Goal: Find contact information: Find contact information

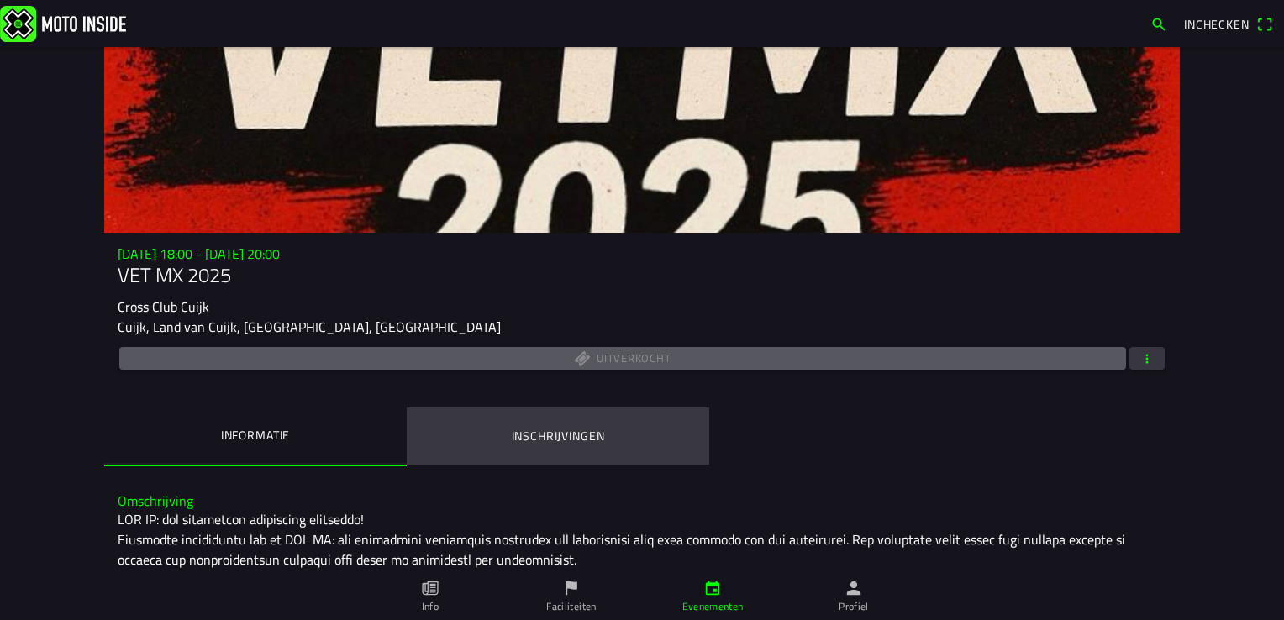
click at [588, 425] on button "Inschrijvingen" at bounding box center [558, 436] width 303 height 57
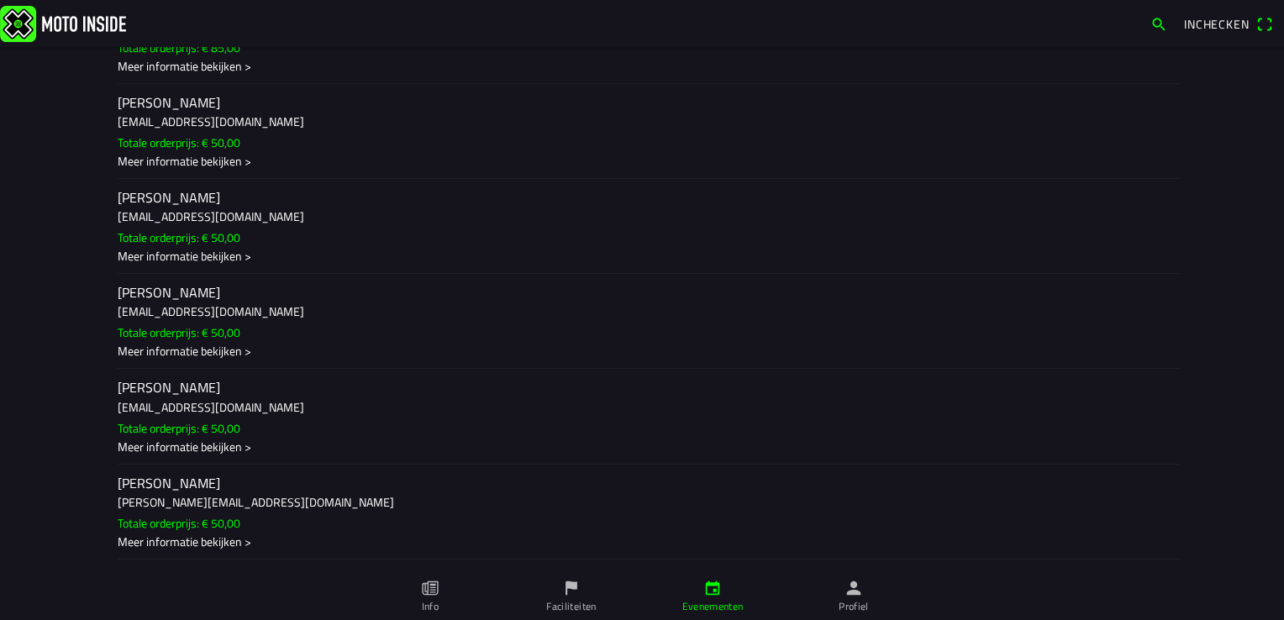
scroll to position [13448, 0]
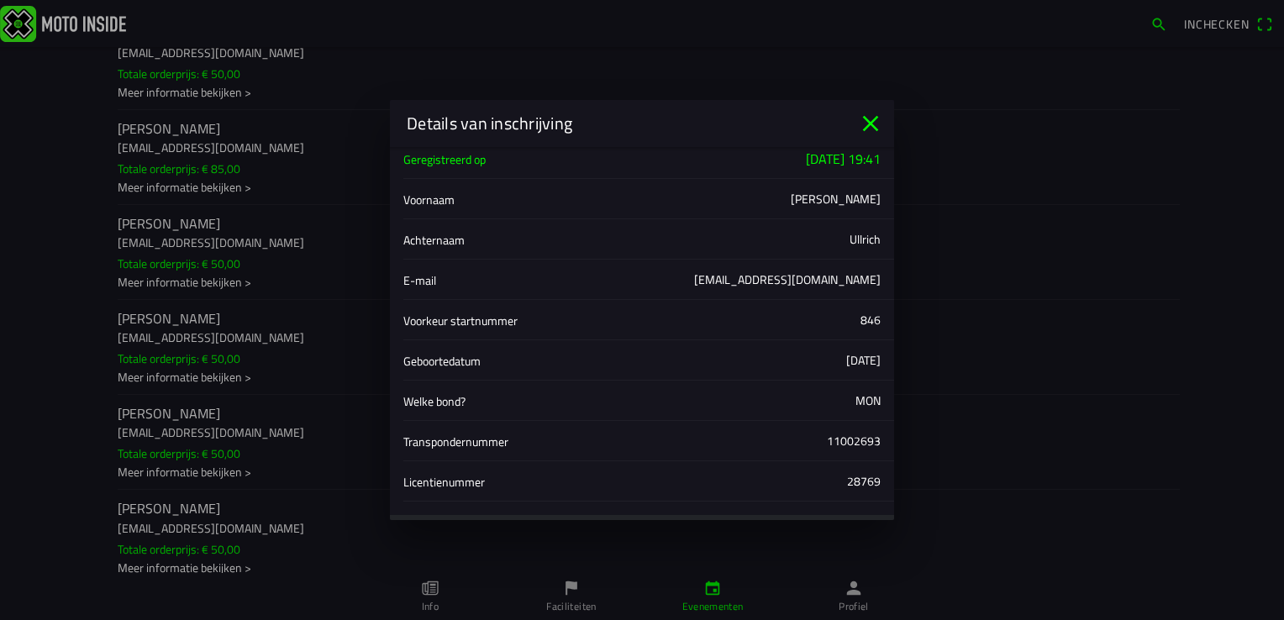
scroll to position [0, 0]
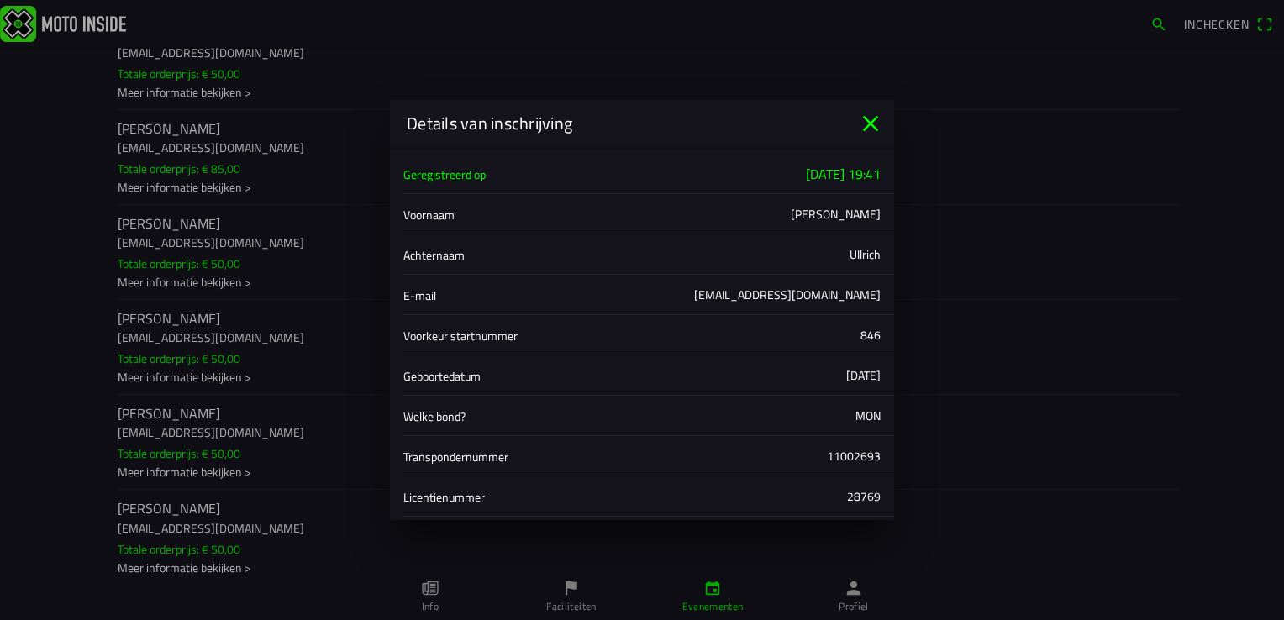
click at [870, 122] on icon "close" at bounding box center [871, 124] width 16 height 16
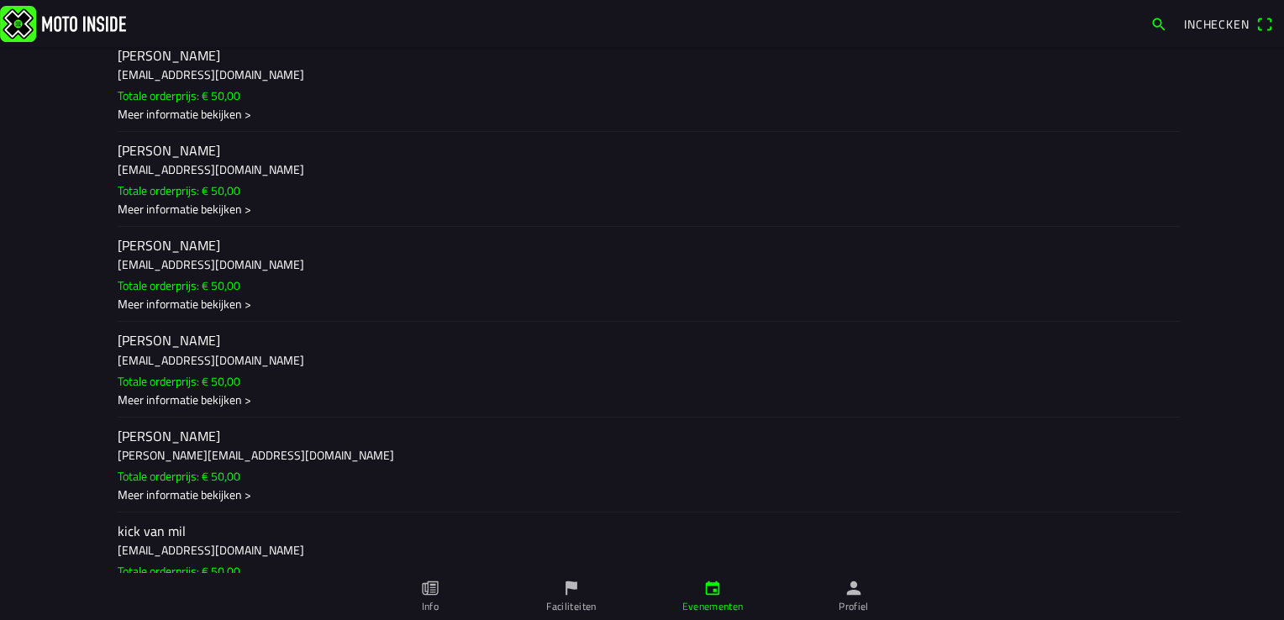
scroll to position [13701, 0]
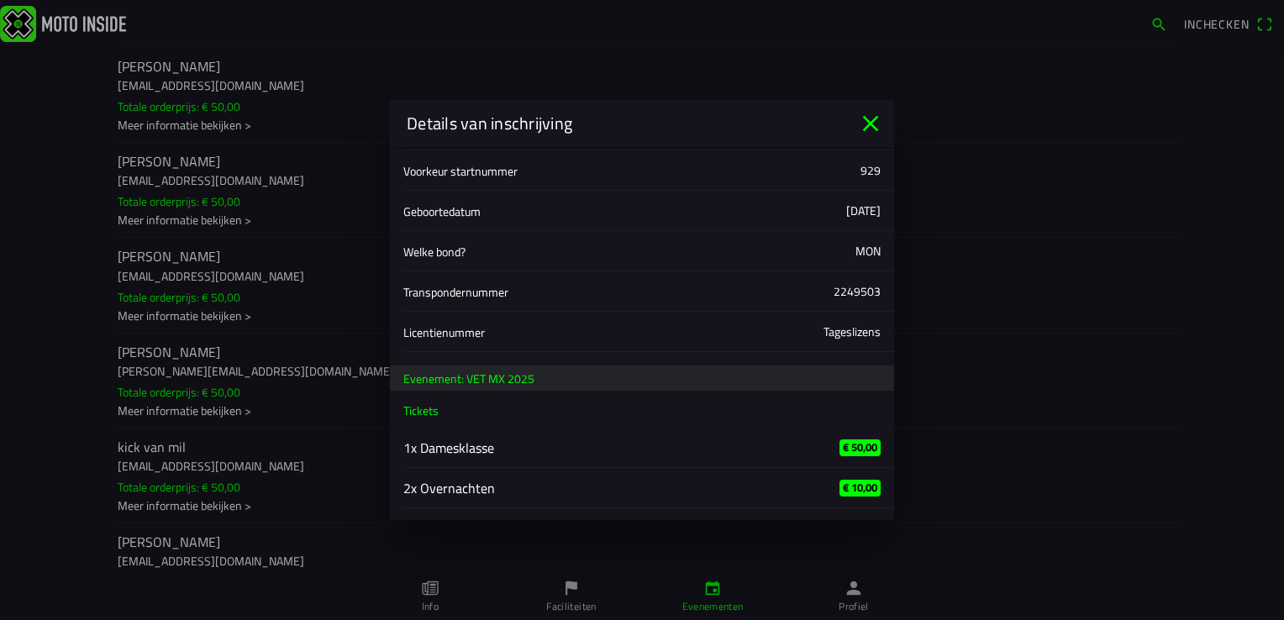
scroll to position [237, 0]
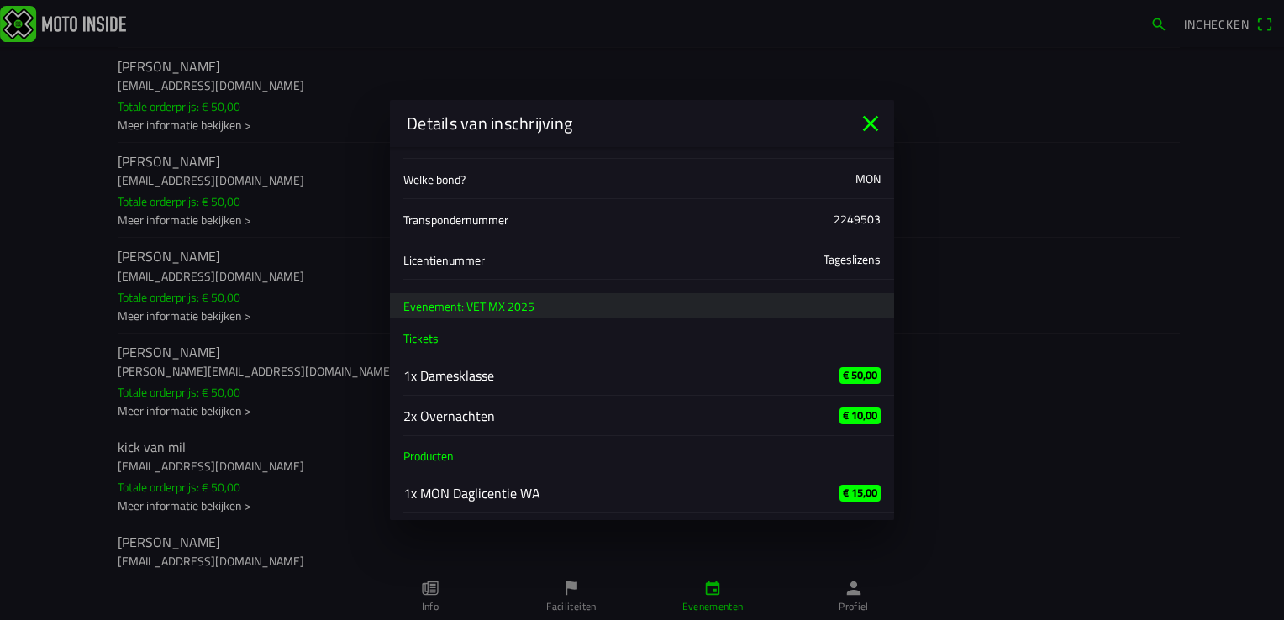
click at [865, 129] on icon "close" at bounding box center [871, 124] width 16 height 16
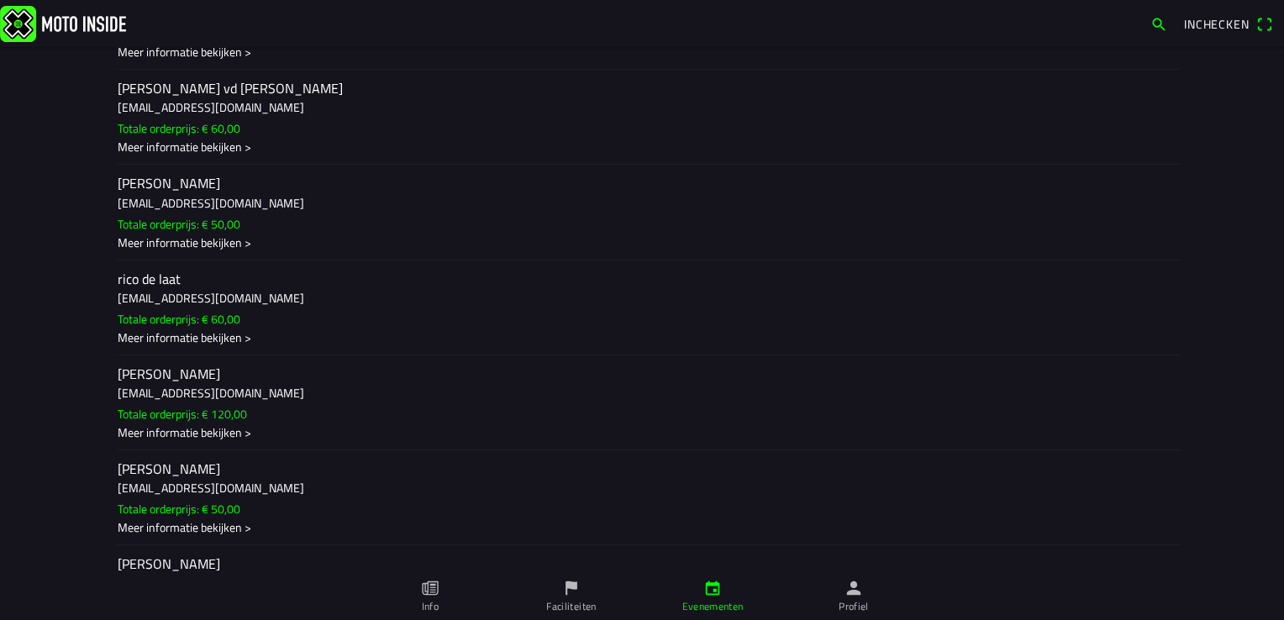
scroll to position [20341, 0]
click at [231, 58] on div "Meer informatie bekijken >" at bounding box center [642, 49] width 1049 height 18
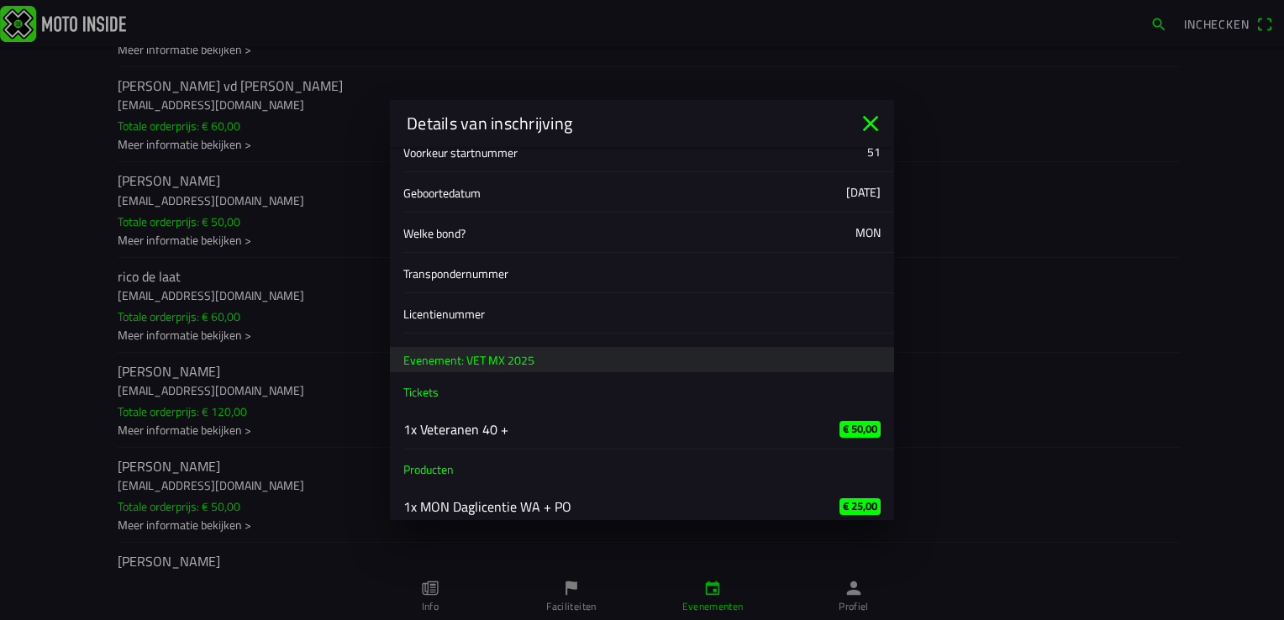
scroll to position [197, 0]
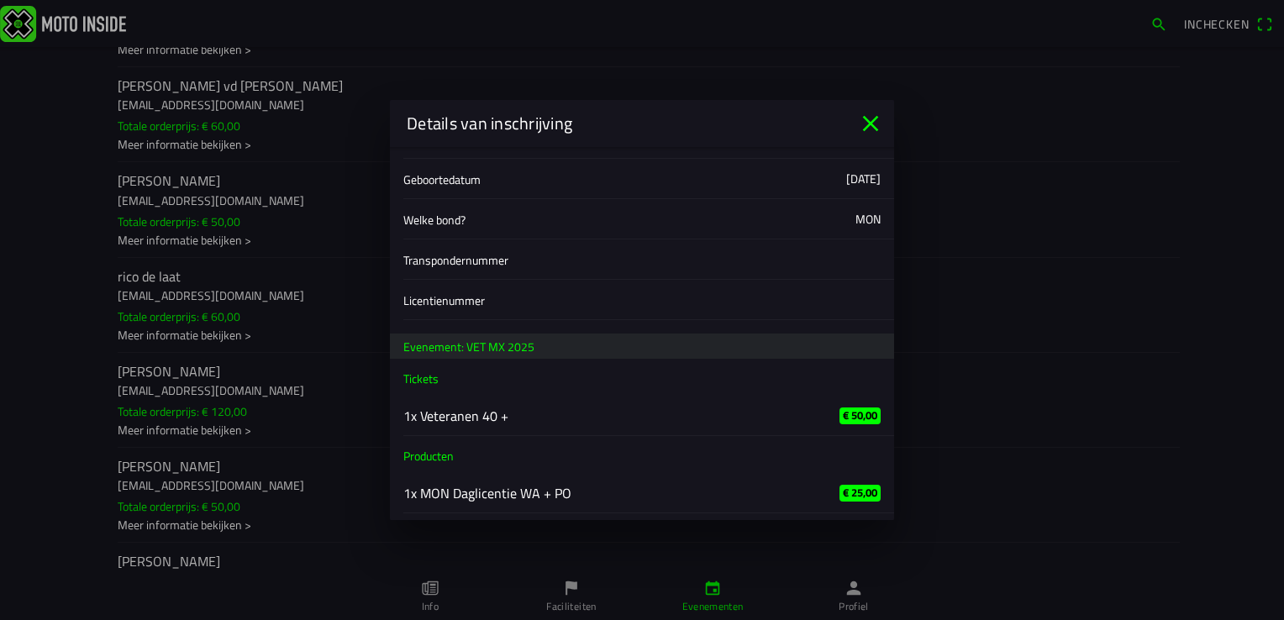
click at [867, 123] on icon "close" at bounding box center [870, 123] width 27 height 27
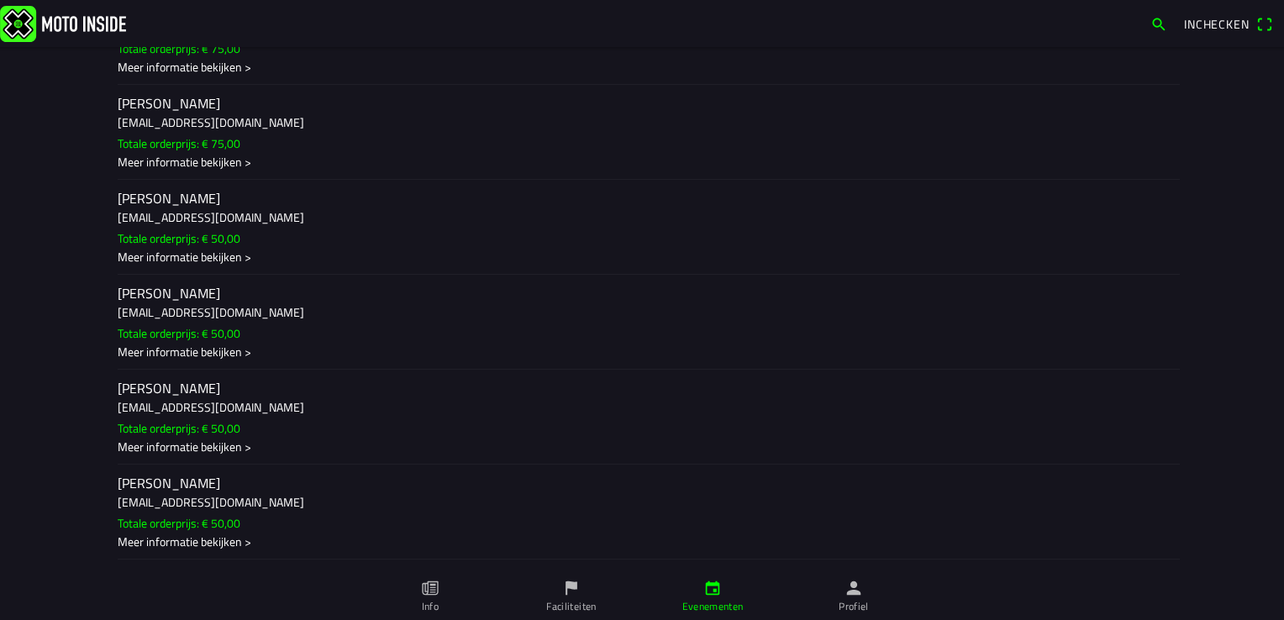
scroll to position [22526, 0]
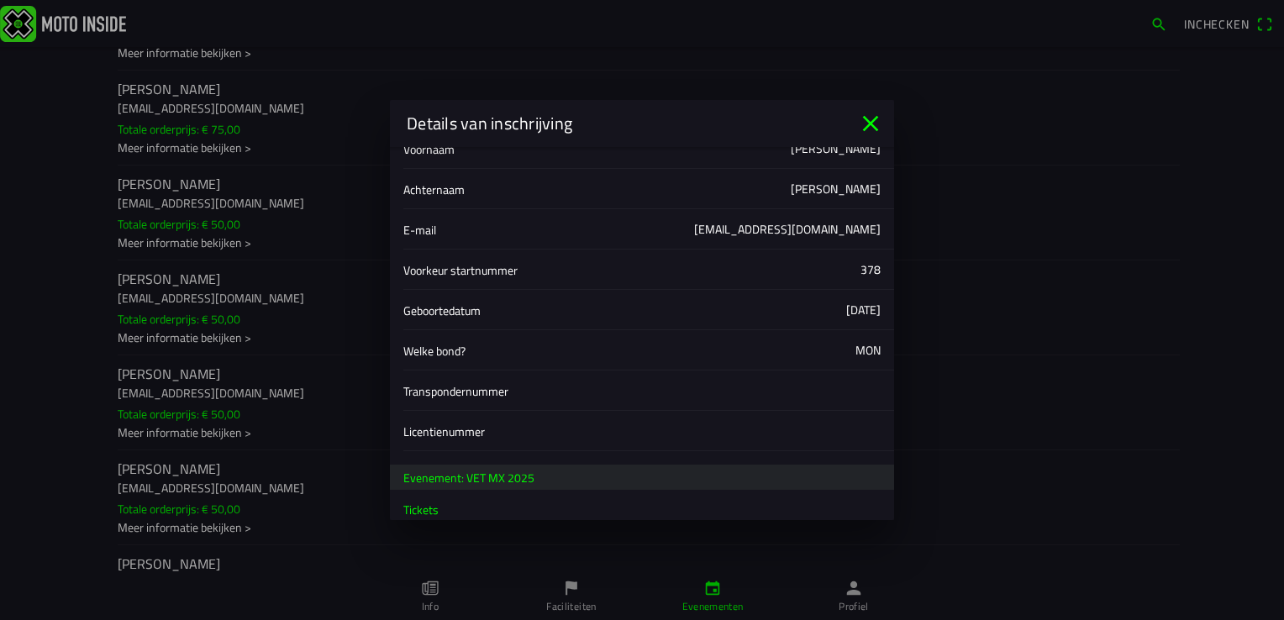
scroll to position [0, 0]
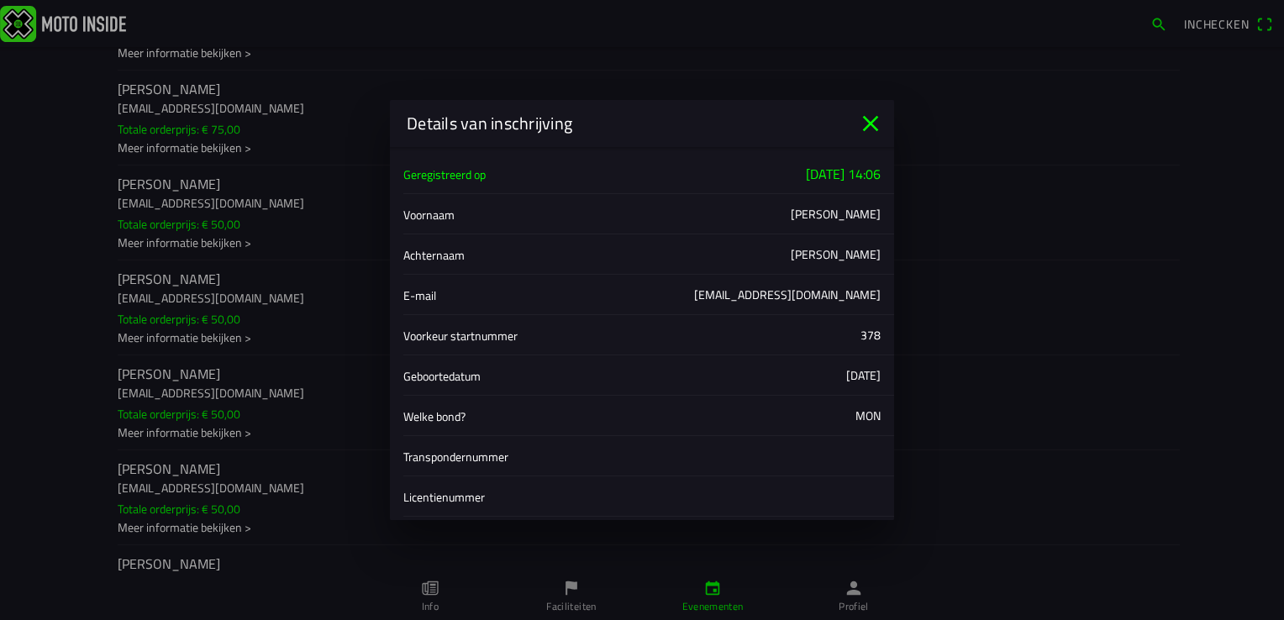
click at [866, 120] on icon "close" at bounding box center [870, 123] width 27 height 27
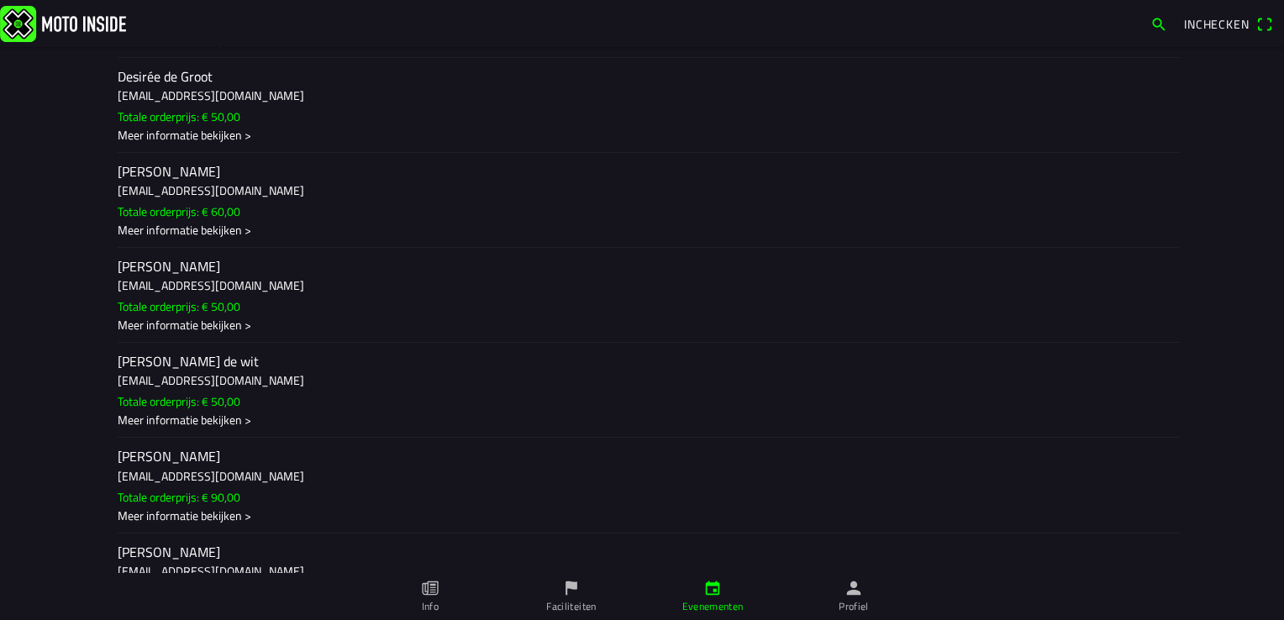
scroll to position [4549, 0]
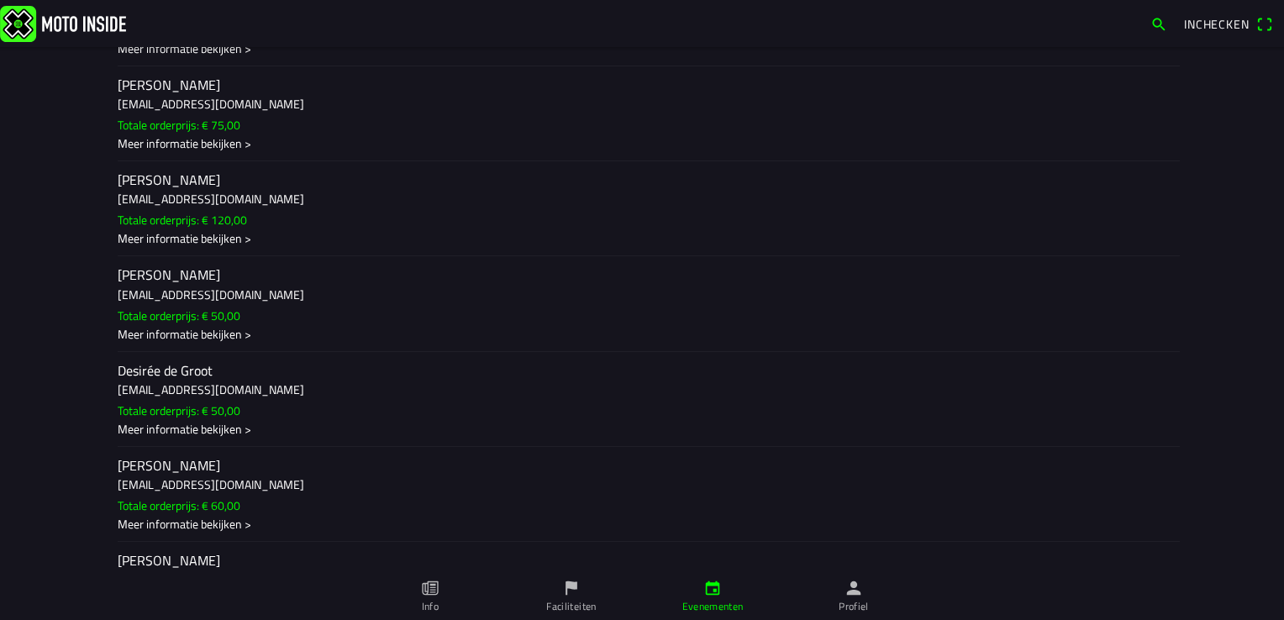
click at [185, 152] on div "Meer informatie bekijken >" at bounding box center [642, 143] width 1049 height 18
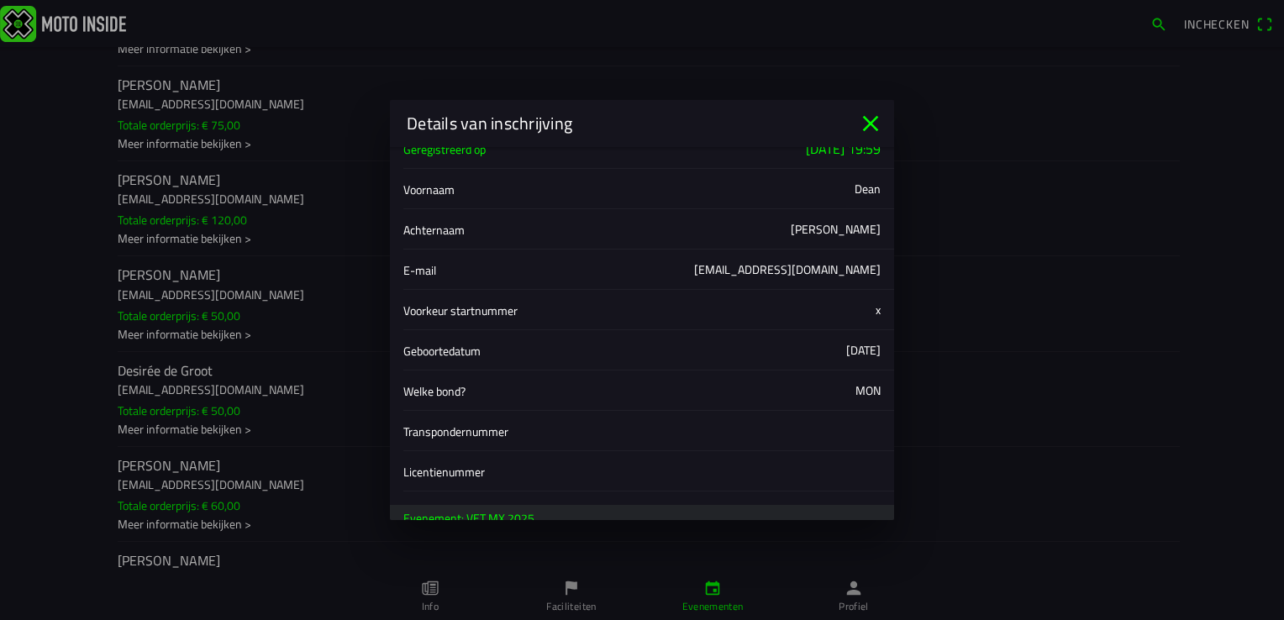
scroll to position [0, 0]
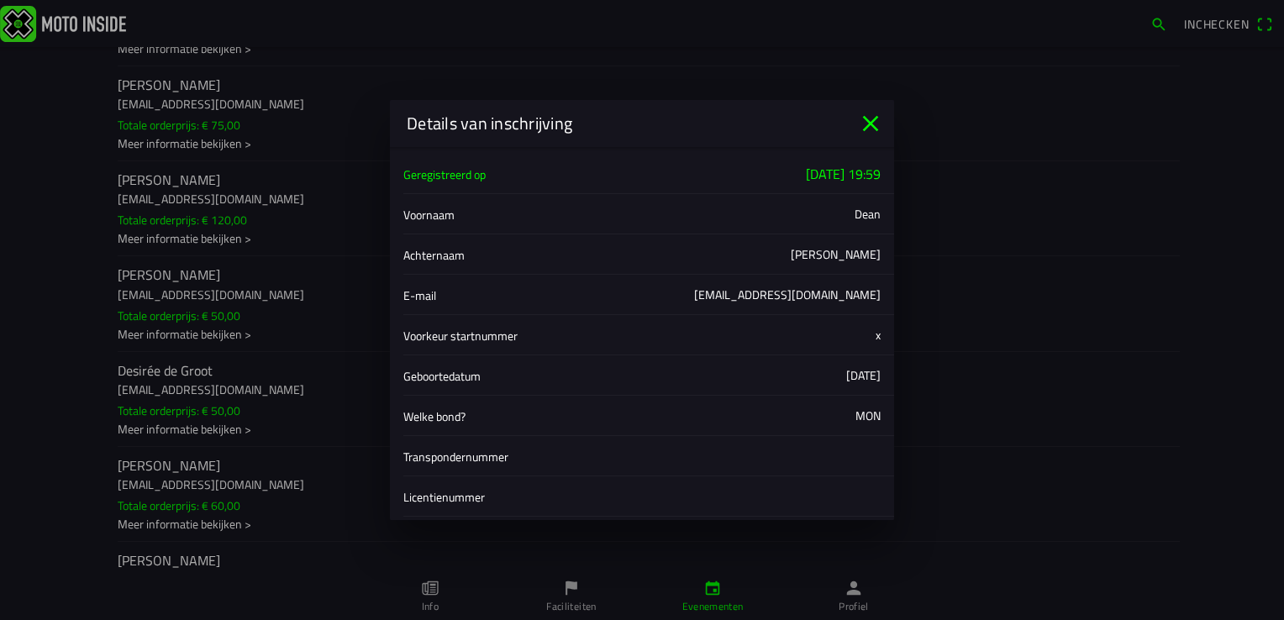
click at [871, 123] on icon "close" at bounding box center [871, 124] width 16 height 16
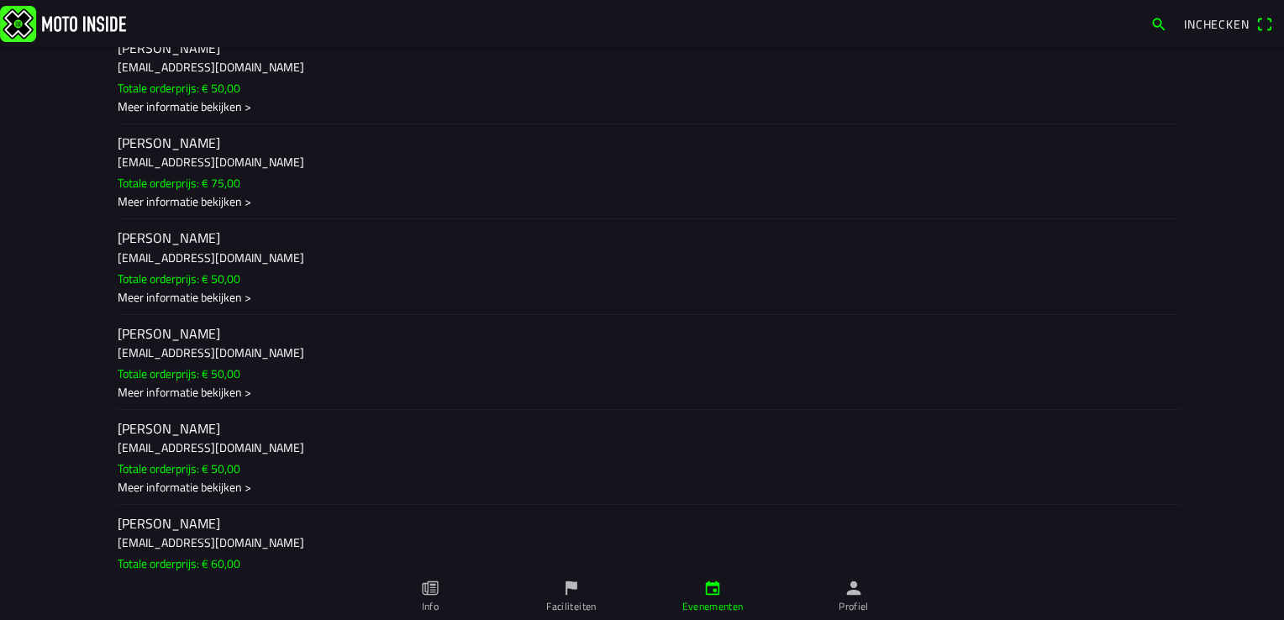
scroll to position [9172, 0]
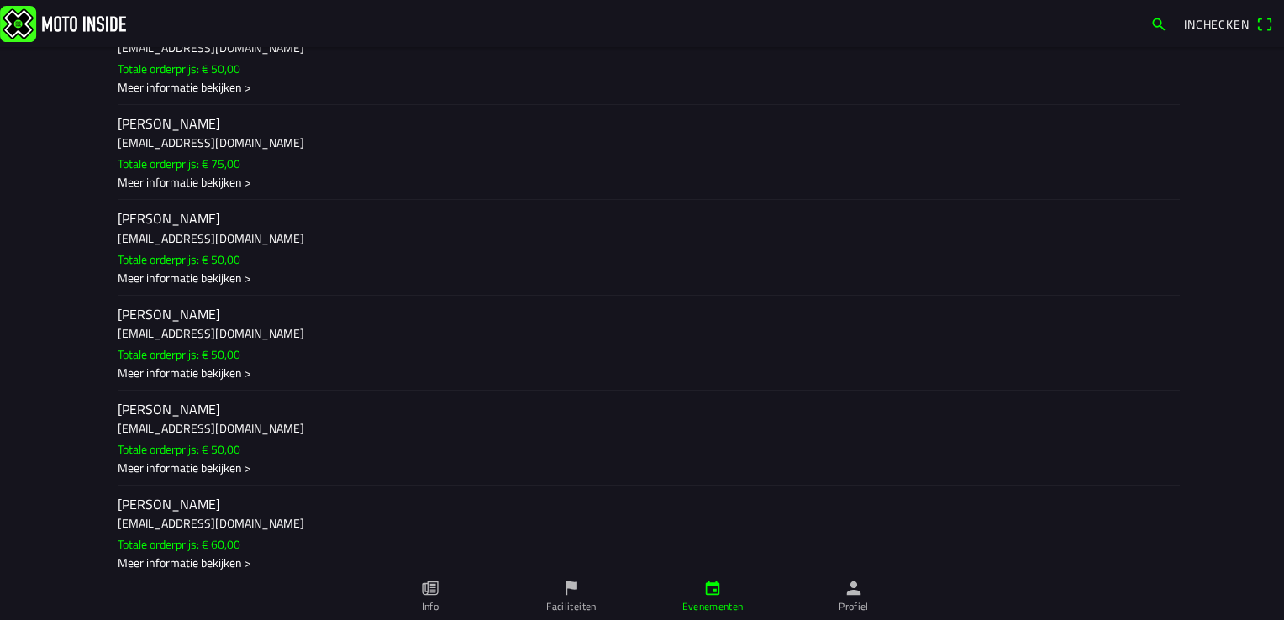
click at [228, 191] on div "Meer informatie bekijken >" at bounding box center [642, 182] width 1049 height 18
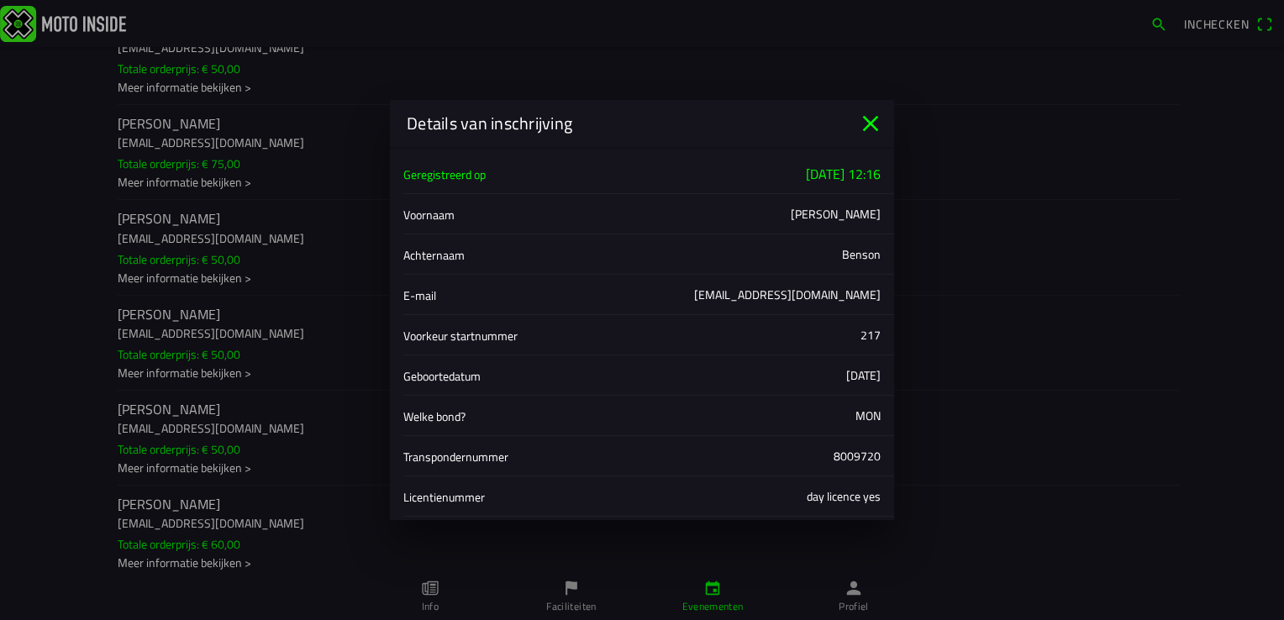
click at [874, 126] on icon "close" at bounding box center [870, 123] width 27 height 27
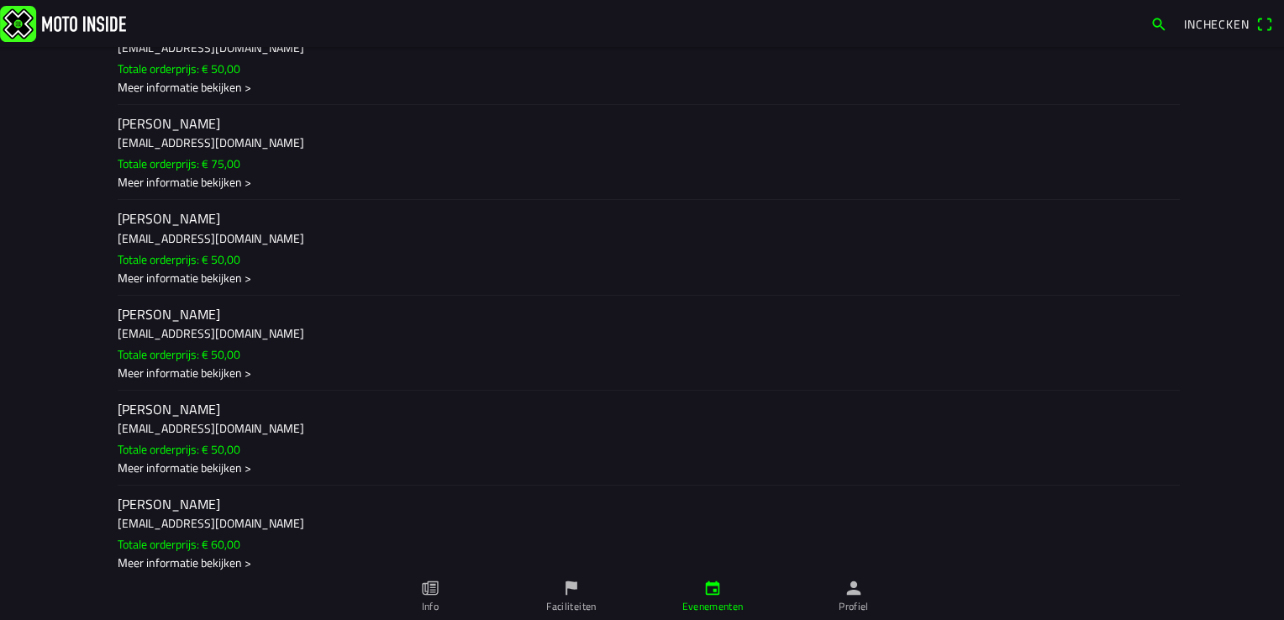
click at [187, 191] on div "Meer informatie bekijken >" at bounding box center [642, 182] width 1049 height 18
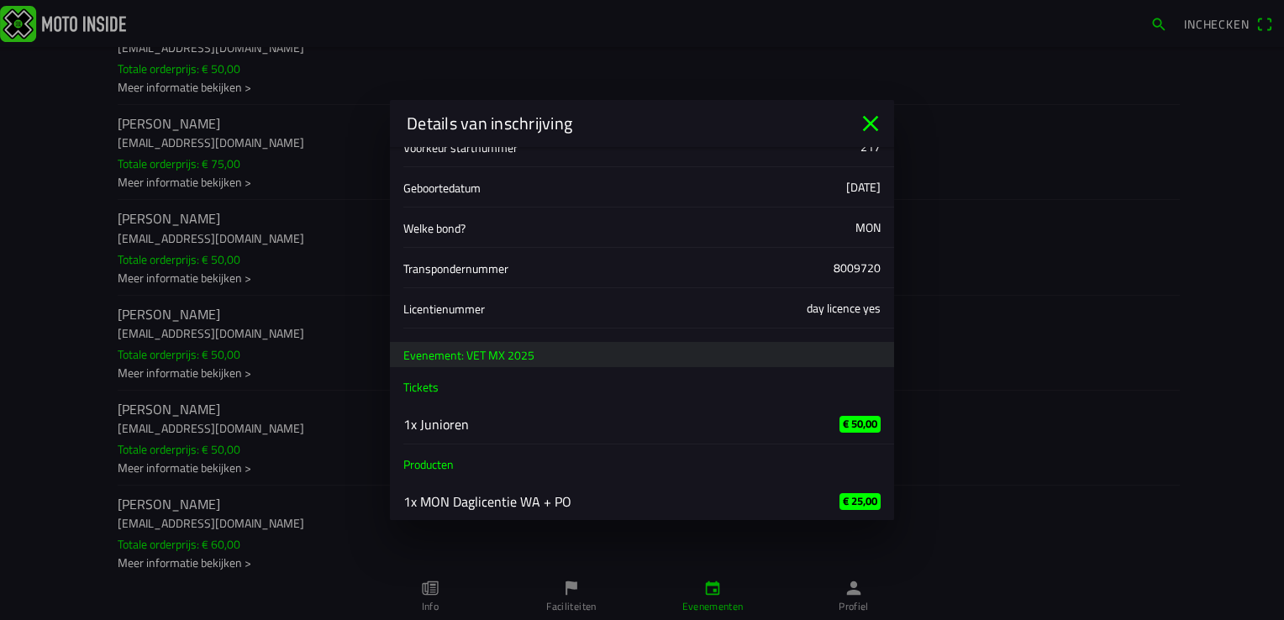
scroll to position [197, 0]
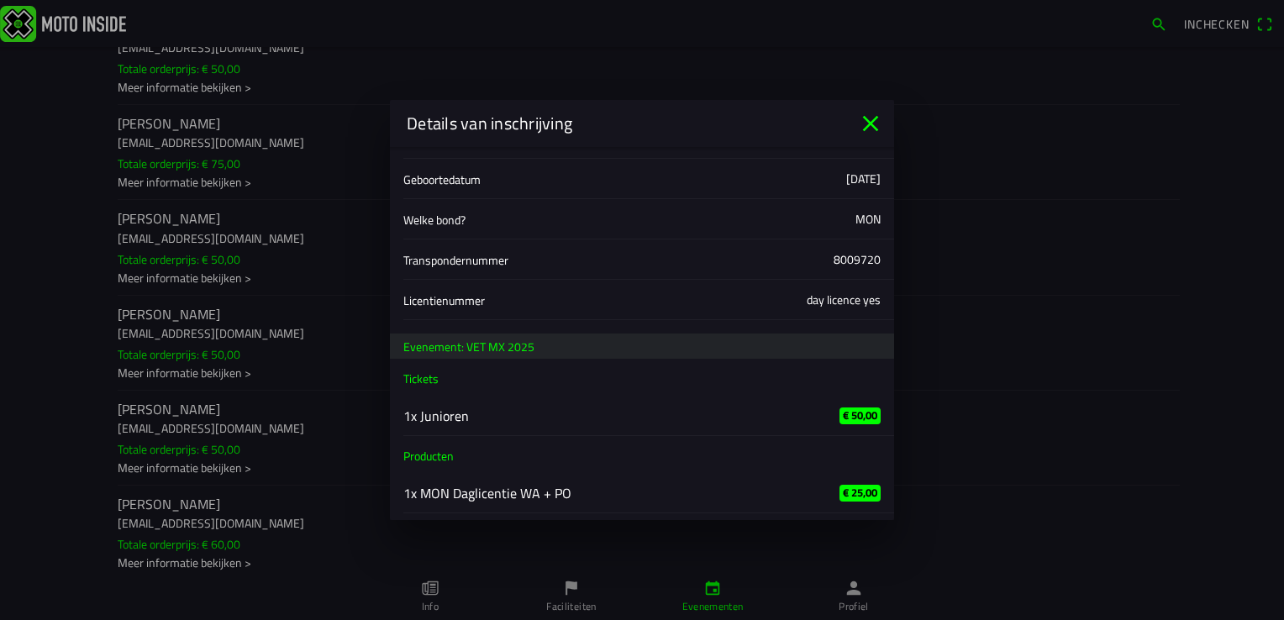
click at [864, 127] on icon "close" at bounding box center [870, 123] width 27 height 27
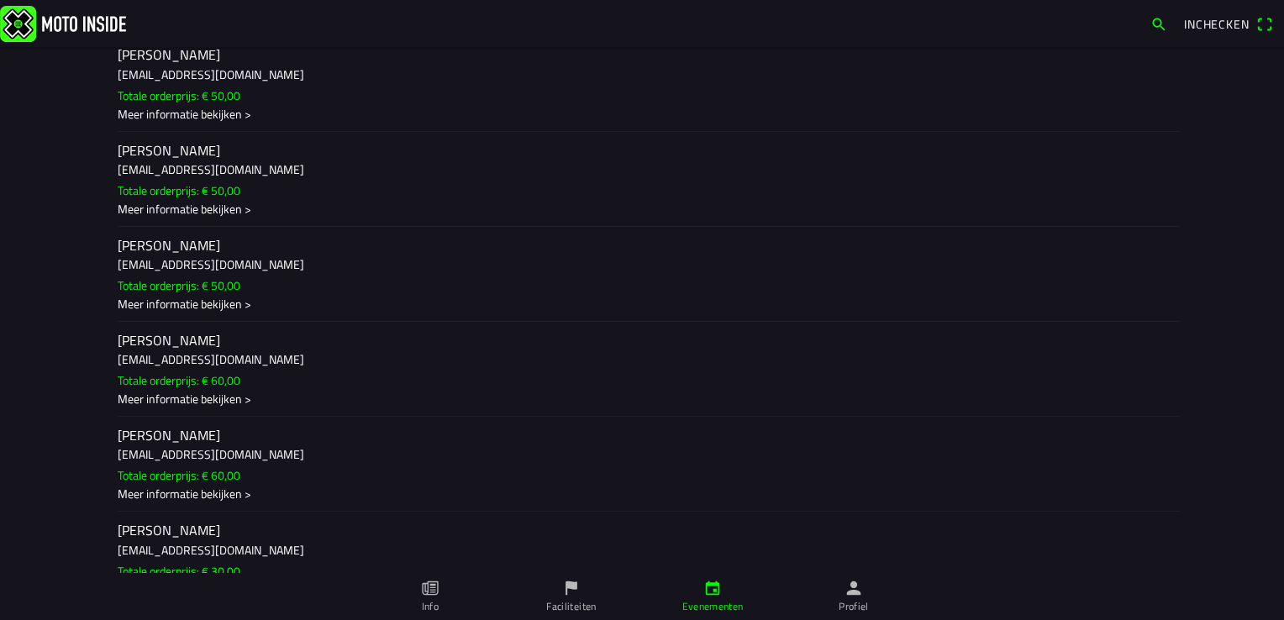
scroll to position [9340, 0]
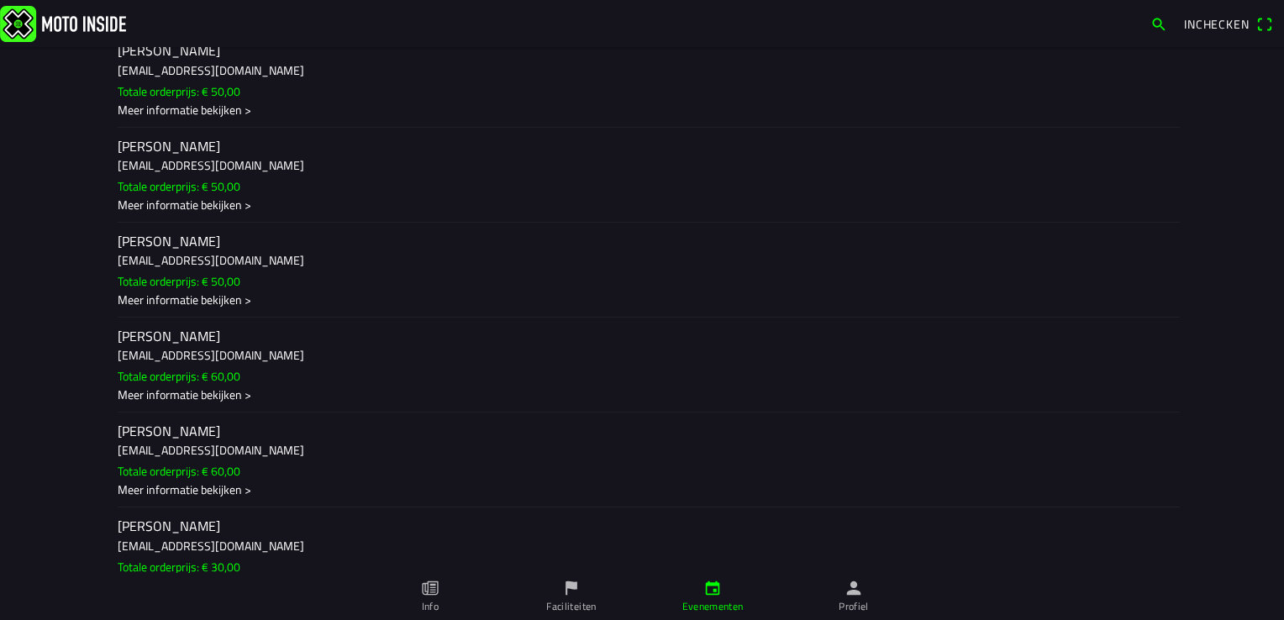
click at [215, 118] on div "Meer informatie bekijken >" at bounding box center [642, 109] width 1049 height 18
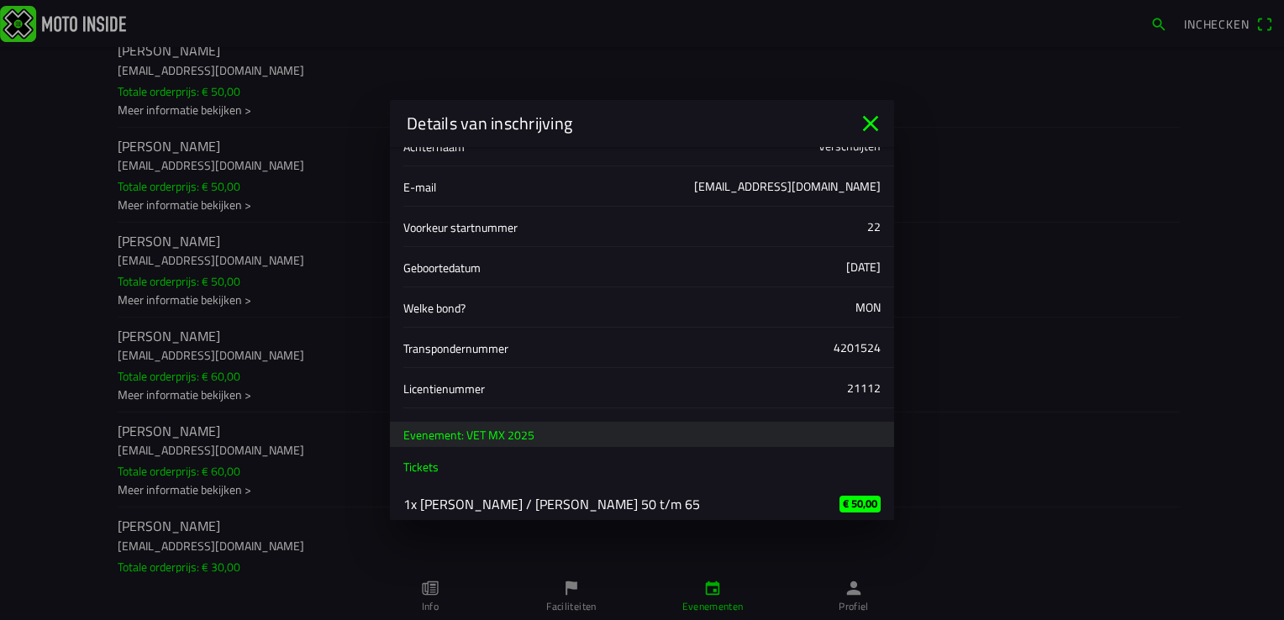
scroll to position [119, 0]
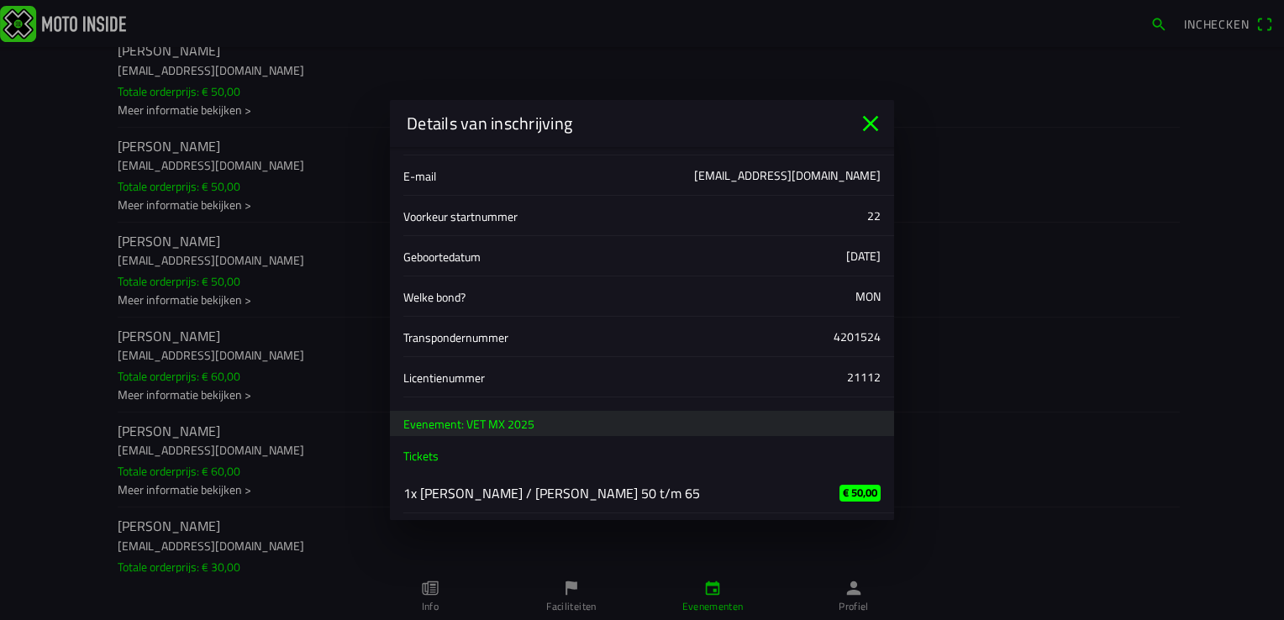
click at [871, 127] on icon "close" at bounding box center [870, 123] width 27 height 27
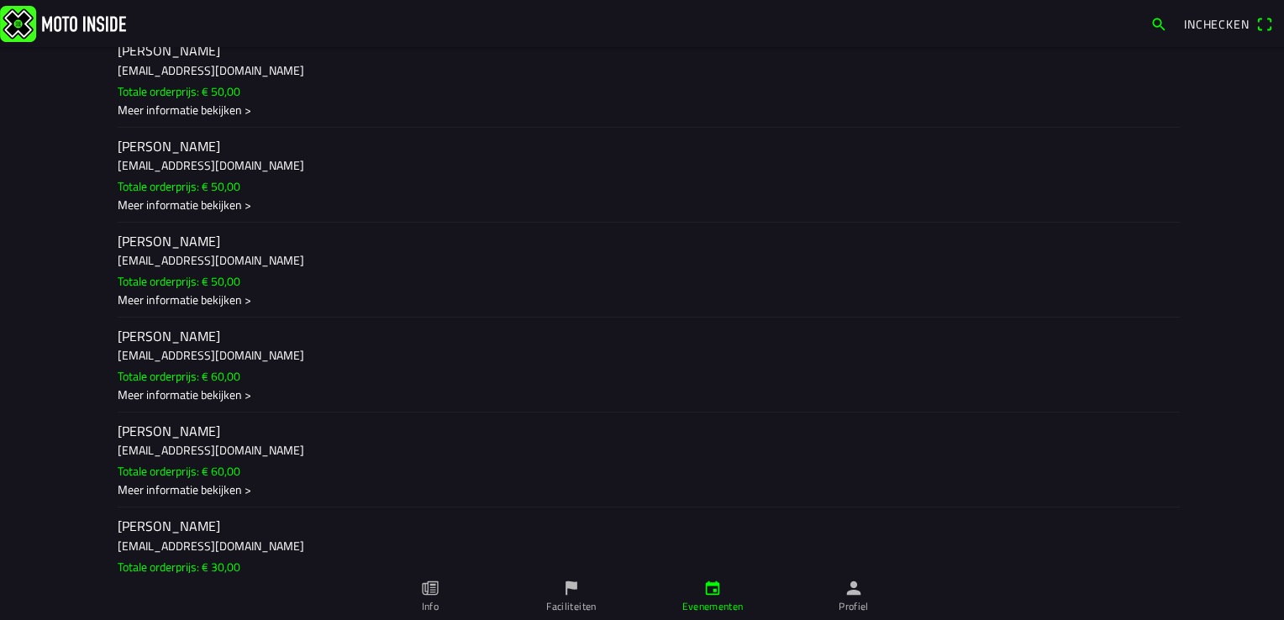
click at [213, 213] on div "Meer informatie bekijken >" at bounding box center [642, 204] width 1049 height 18
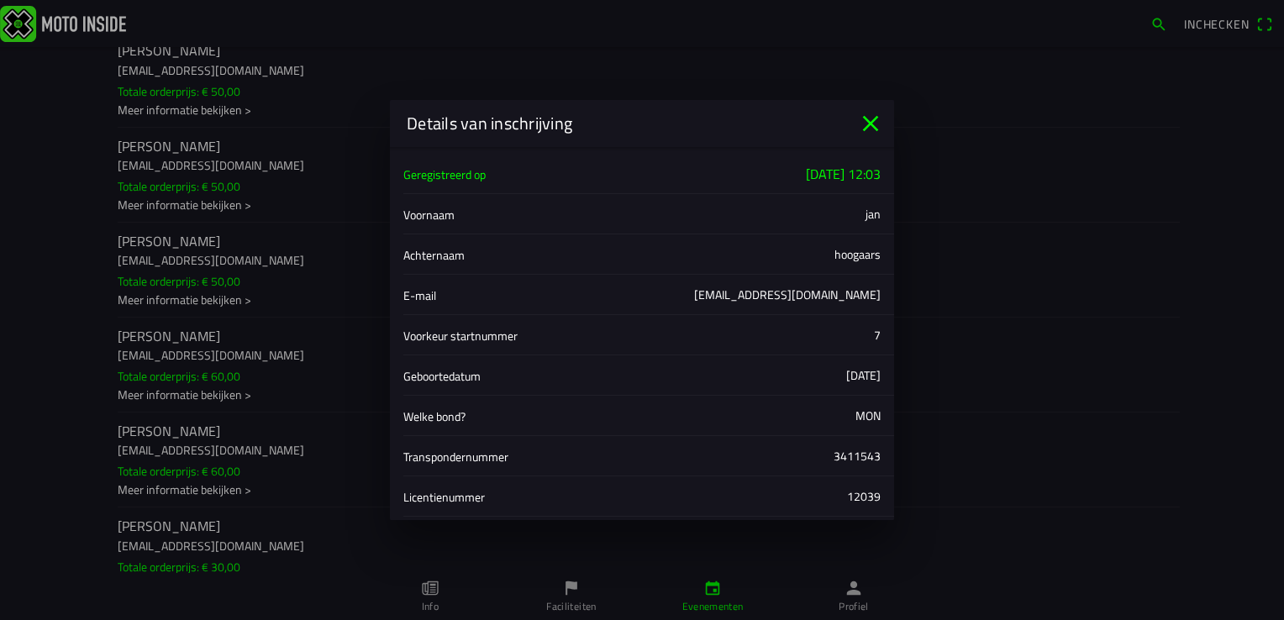
click at [876, 122] on icon "close" at bounding box center [870, 123] width 27 height 27
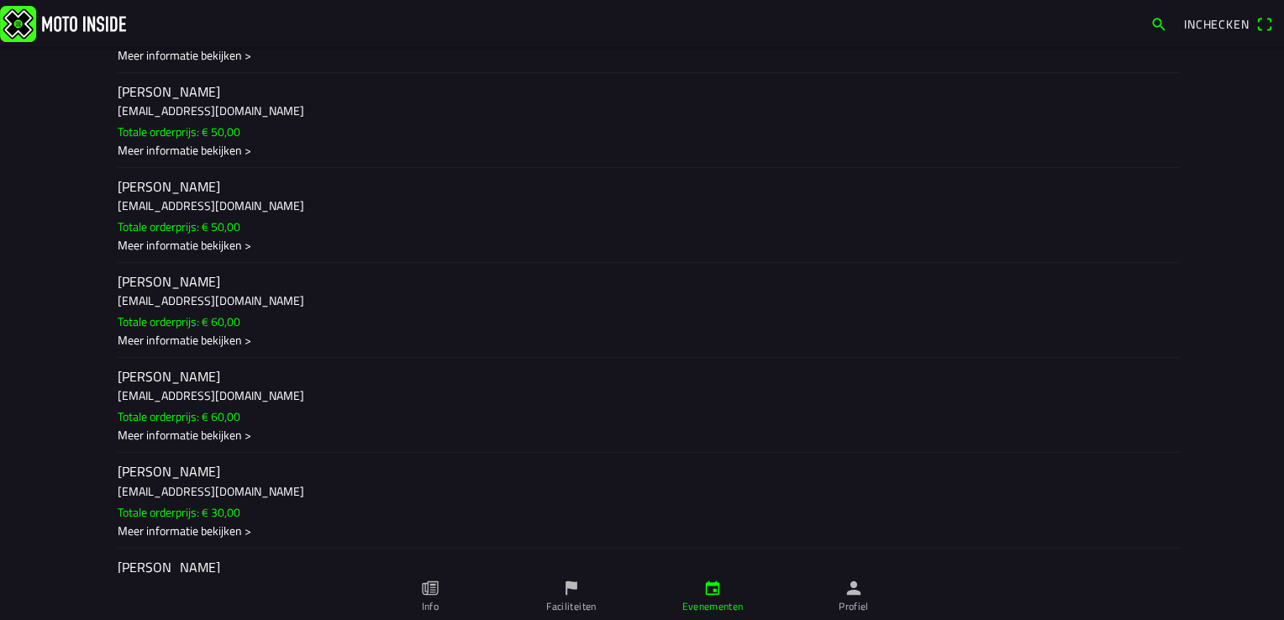
scroll to position [9424, 0]
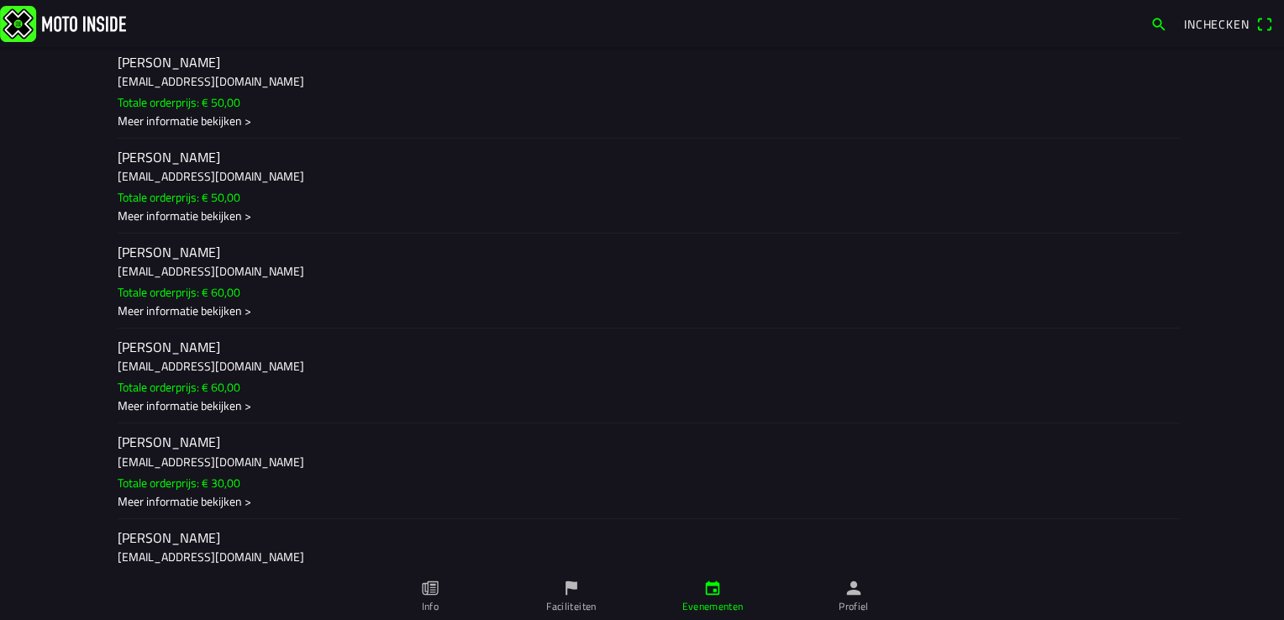
click at [222, 224] on div "Meer informatie bekijken >" at bounding box center [642, 216] width 1049 height 18
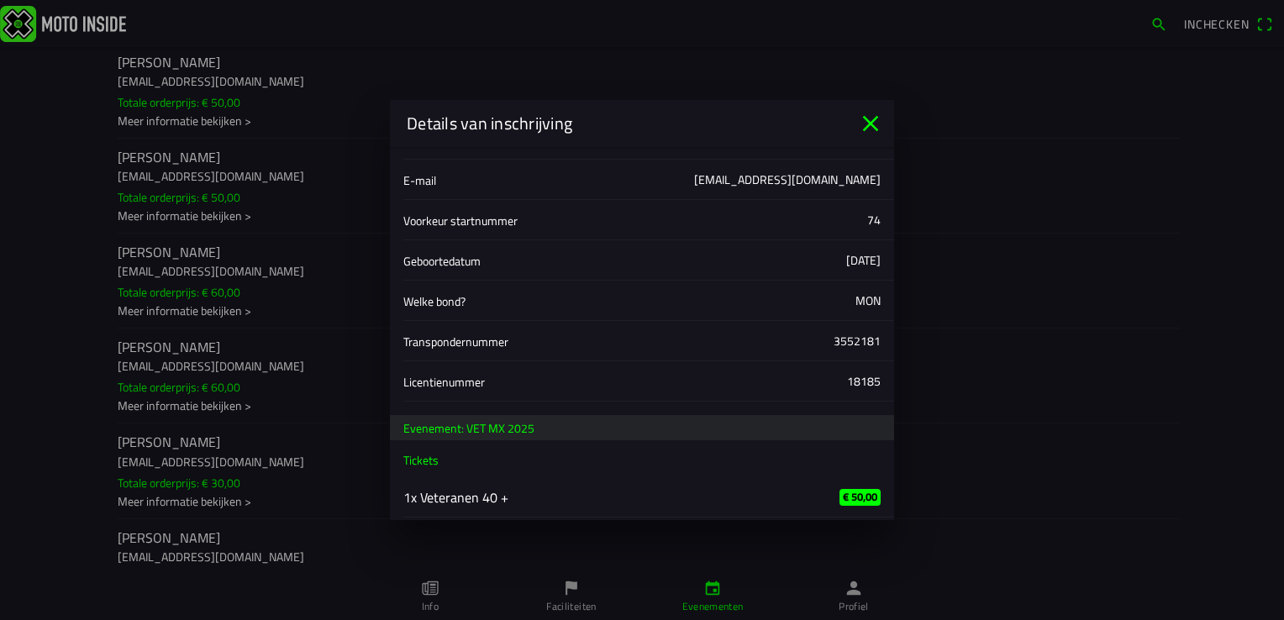
scroll to position [119, 0]
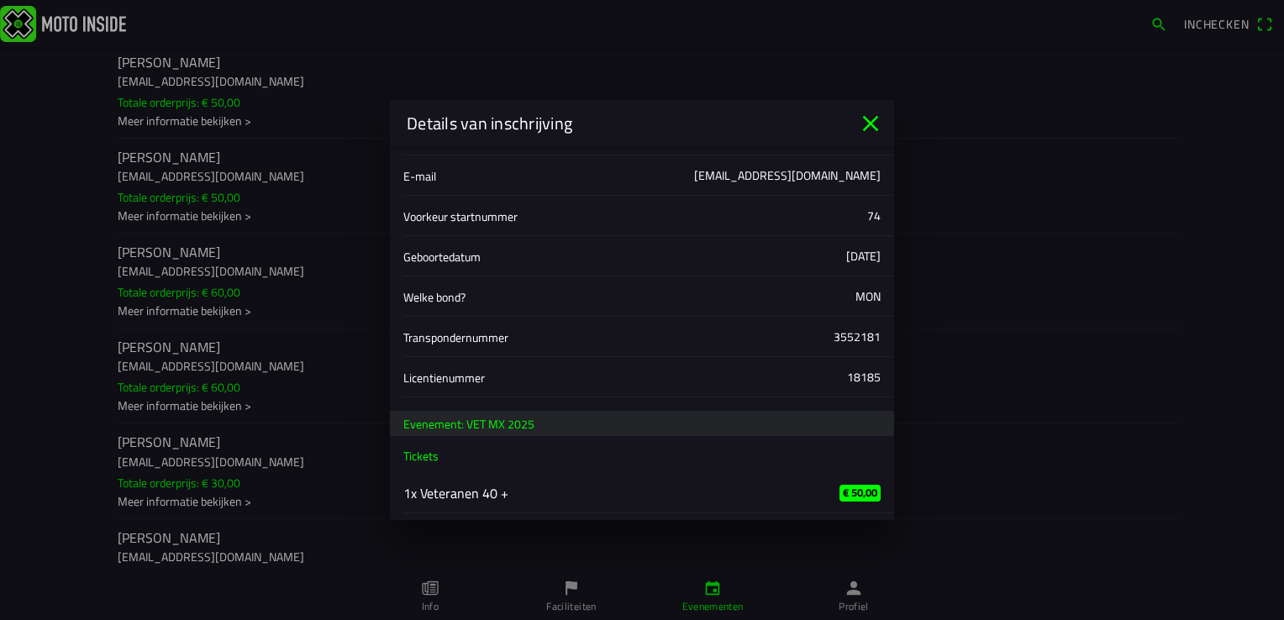
click at [878, 124] on icon "close" at bounding box center [870, 123] width 27 height 27
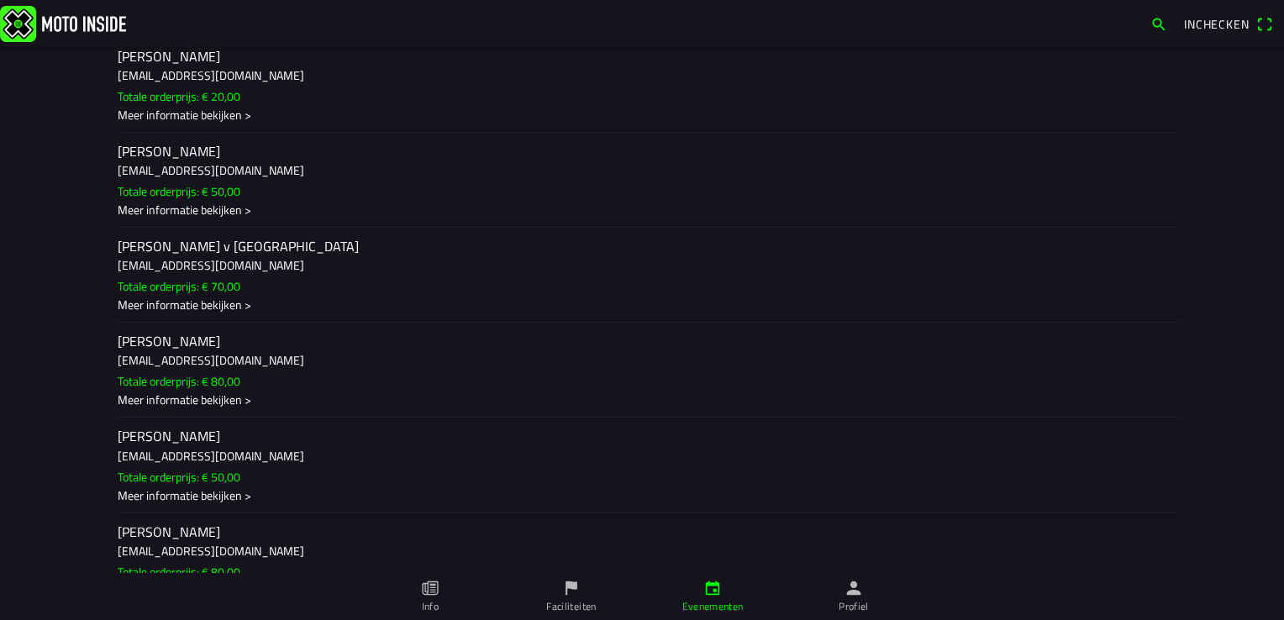
scroll to position [10517, 0]
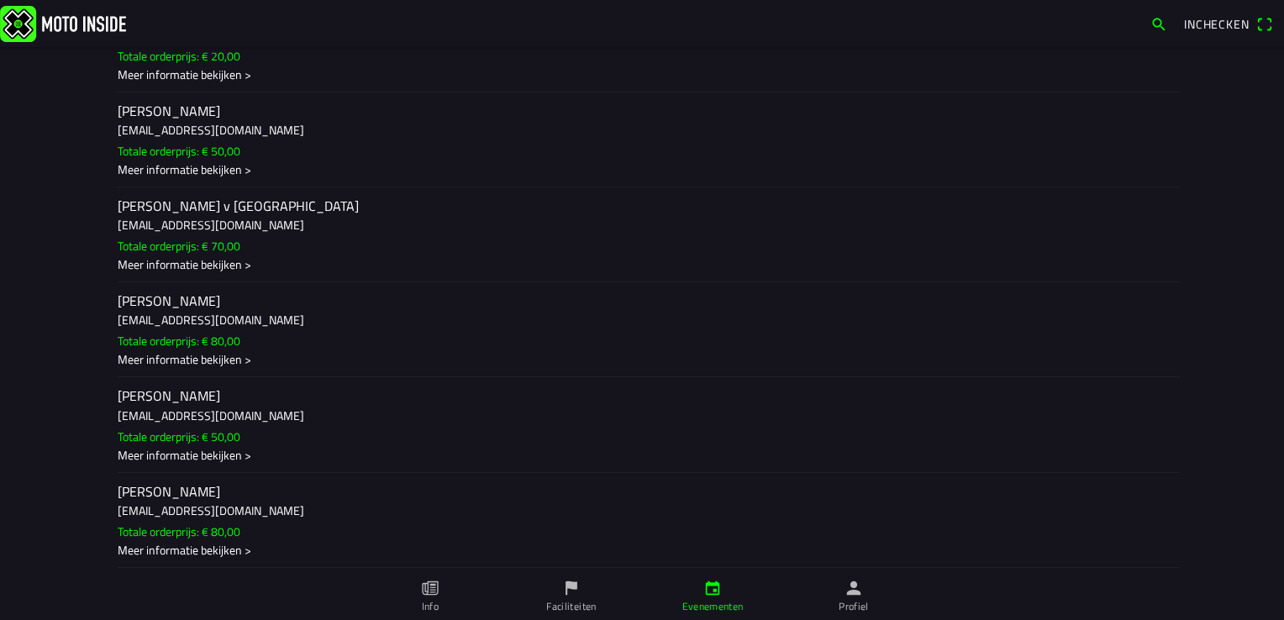
click at [191, 83] on div "Meer informatie bekijken >" at bounding box center [642, 75] width 1049 height 18
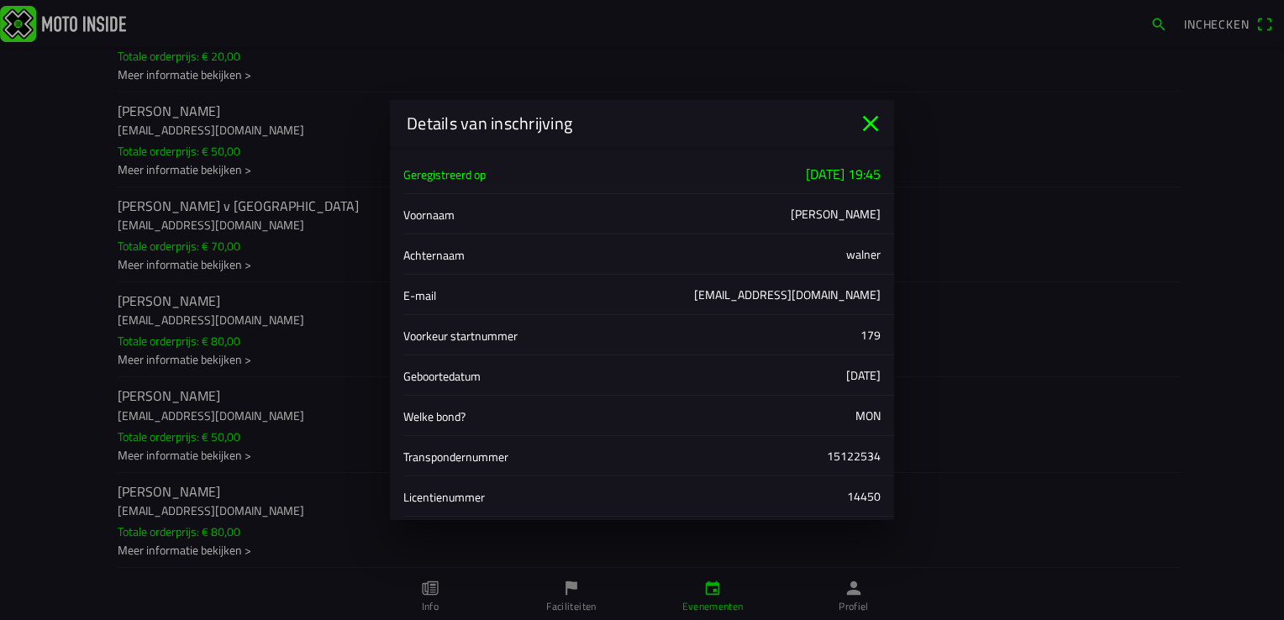
click at [874, 120] on icon "close" at bounding box center [871, 124] width 16 height 16
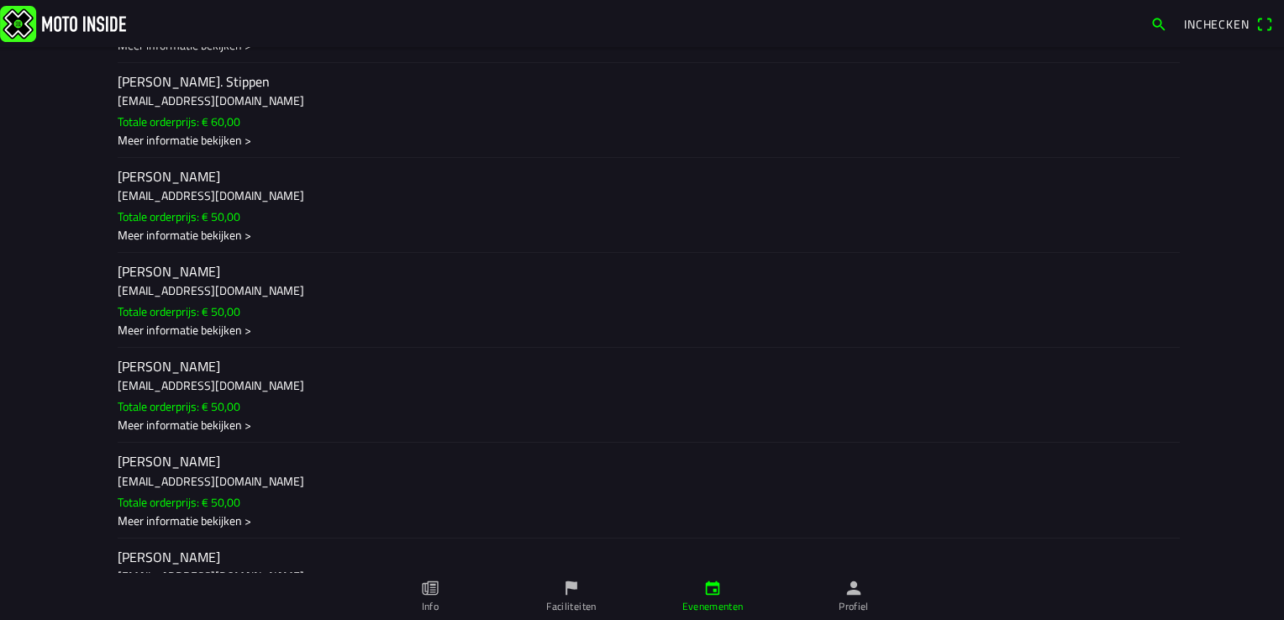
scroll to position [12954, 0]
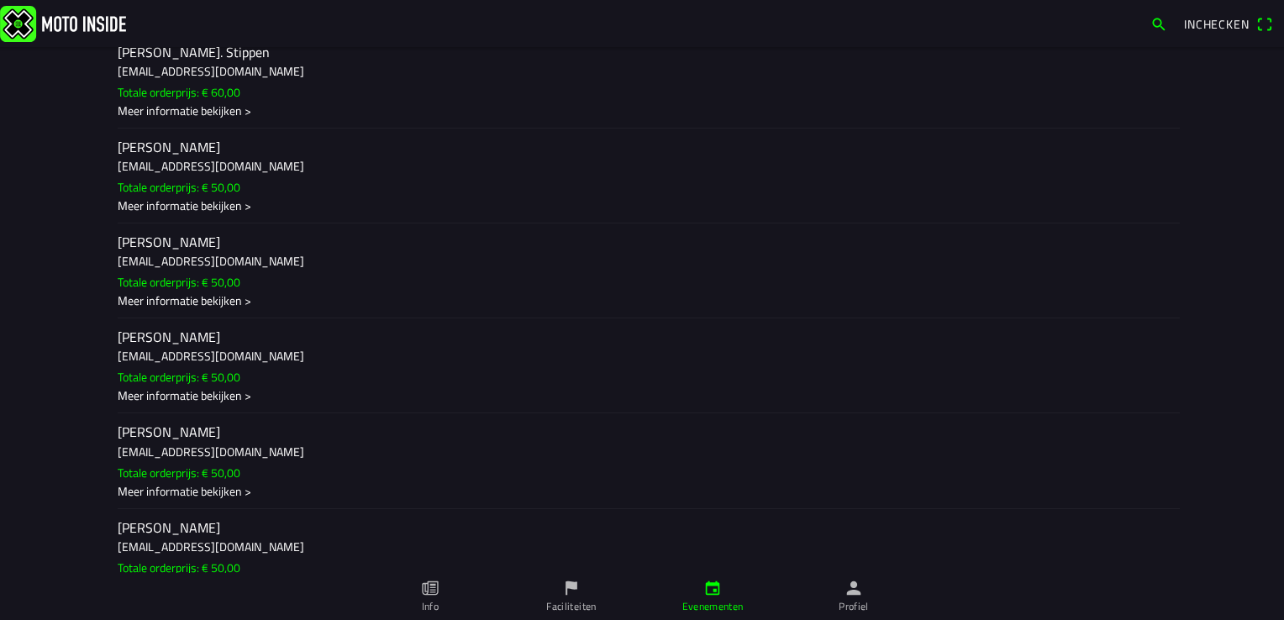
click at [205, 24] on div "Meer informatie bekijken >" at bounding box center [642, 15] width 1049 height 18
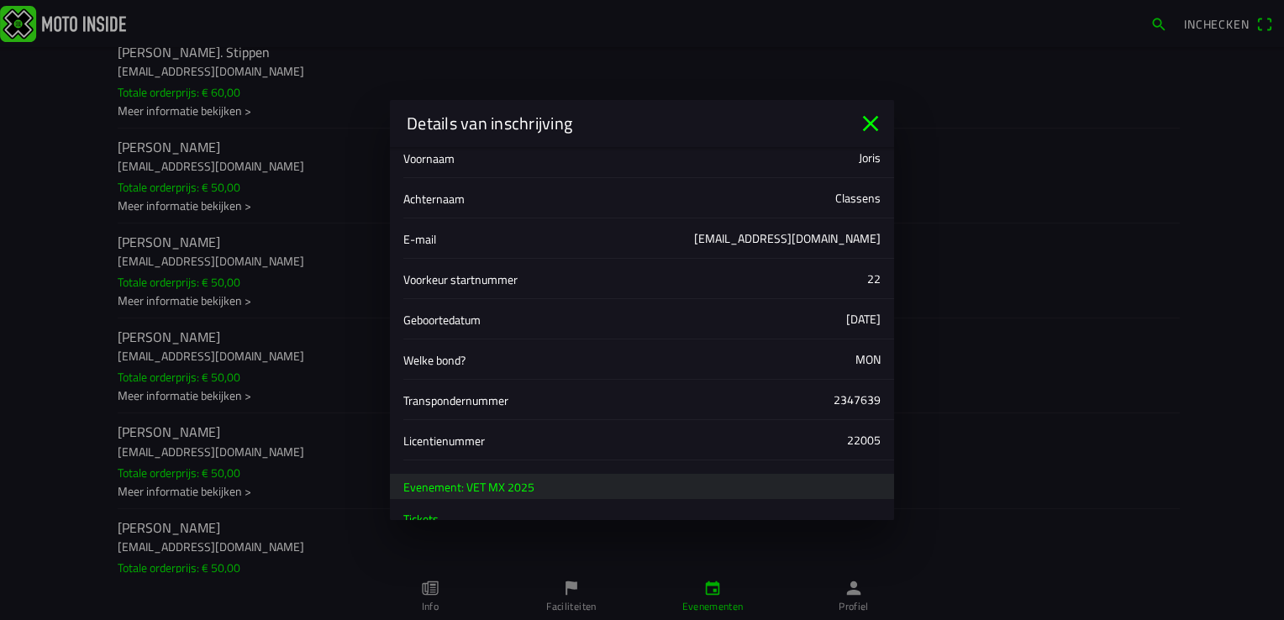
scroll to position [119, 0]
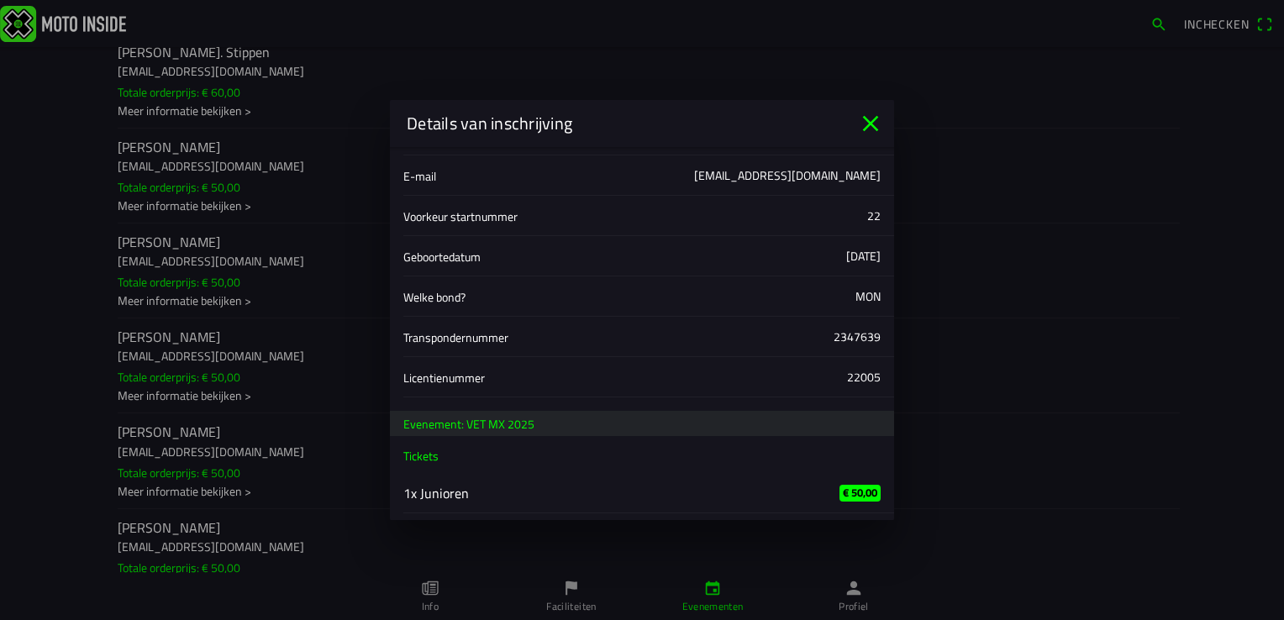
click at [876, 119] on icon "close" at bounding box center [870, 123] width 27 height 27
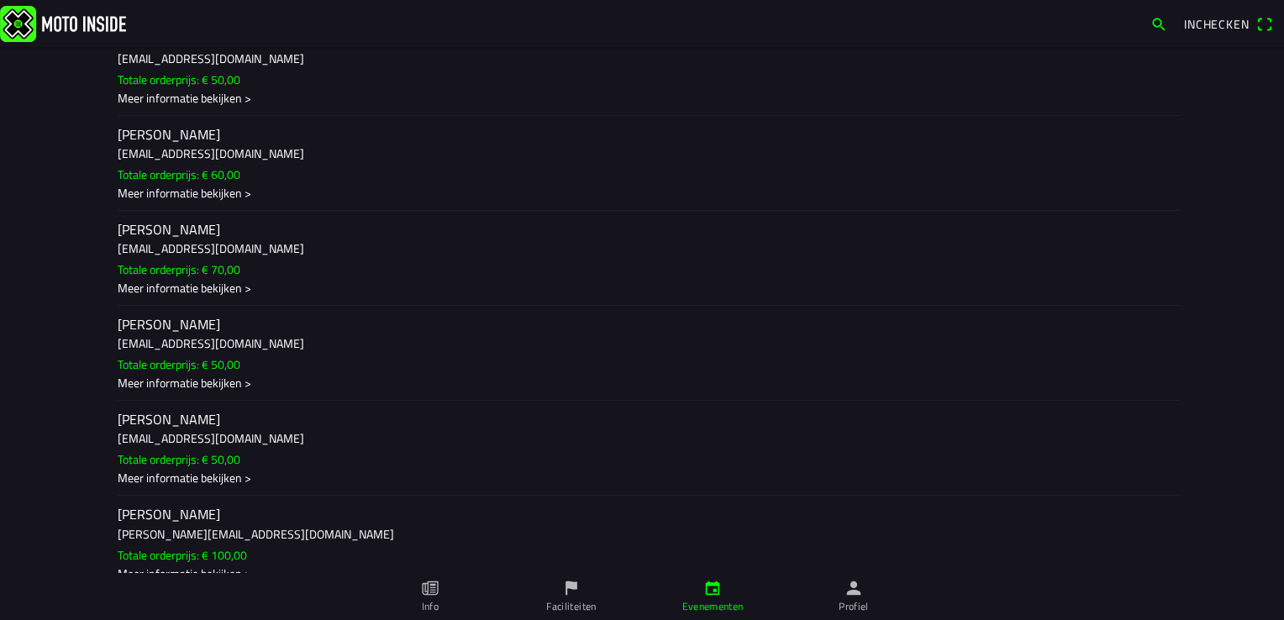
scroll to position [15056, 0]
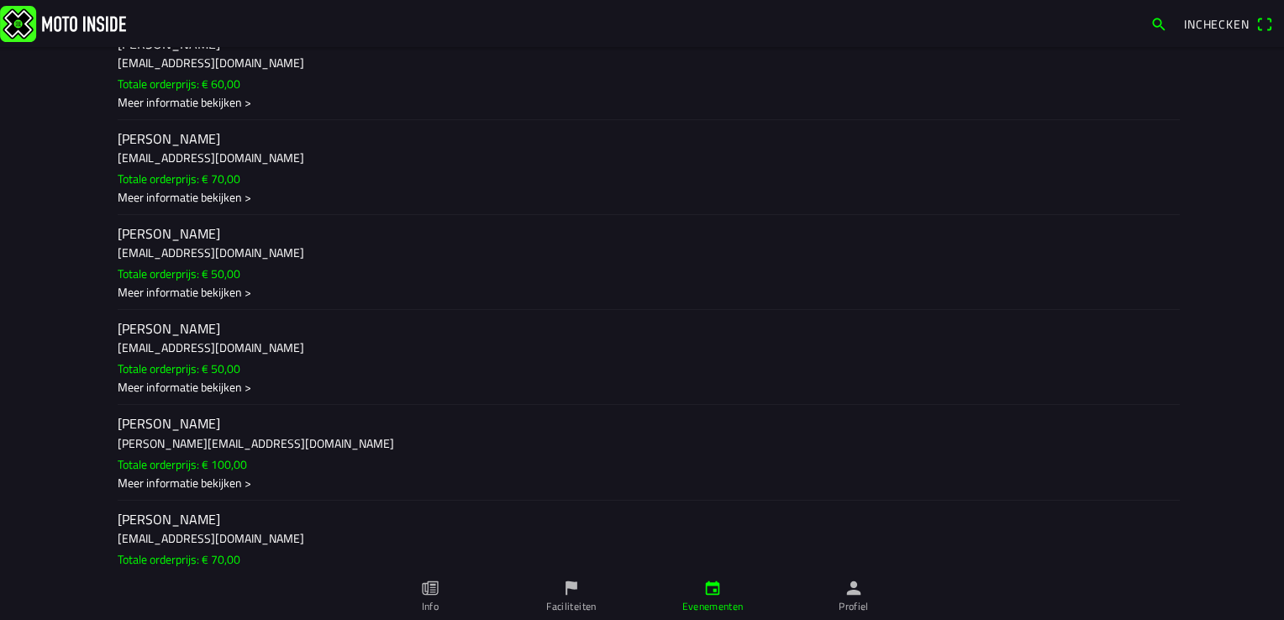
click at [213, 15] on div "Meer informatie bekijken >" at bounding box center [642, 6] width 1049 height 18
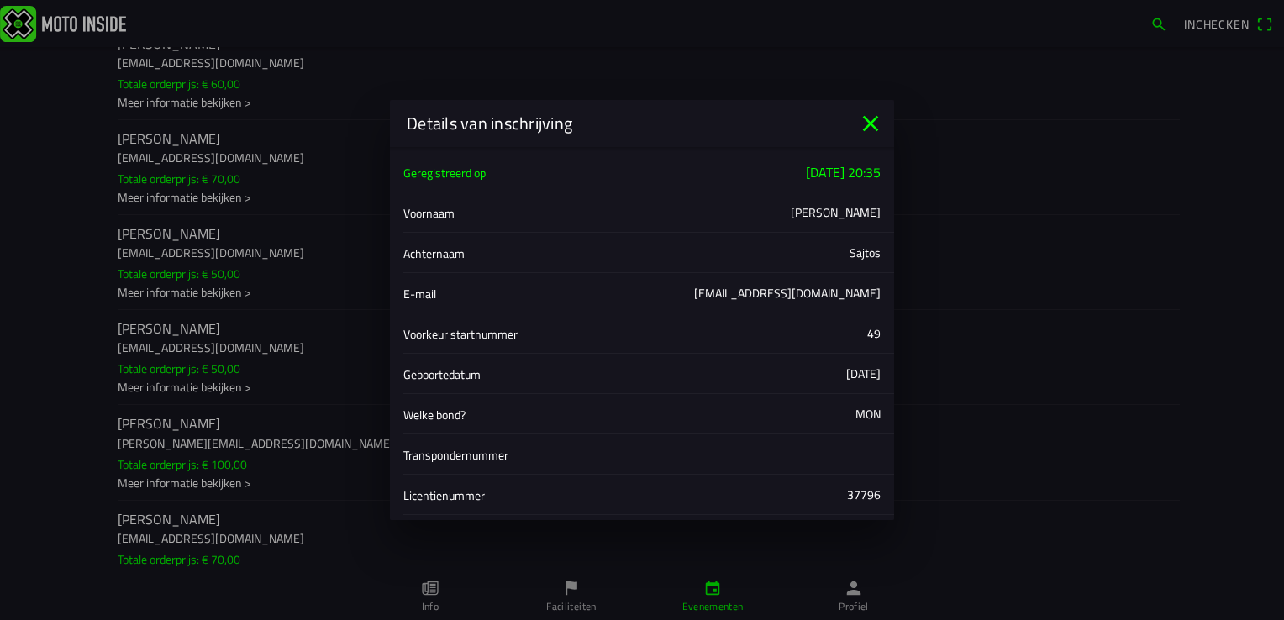
scroll to position [0, 0]
click at [867, 121] on icon "close" at bounding box center [870, 123] width 27 height 27
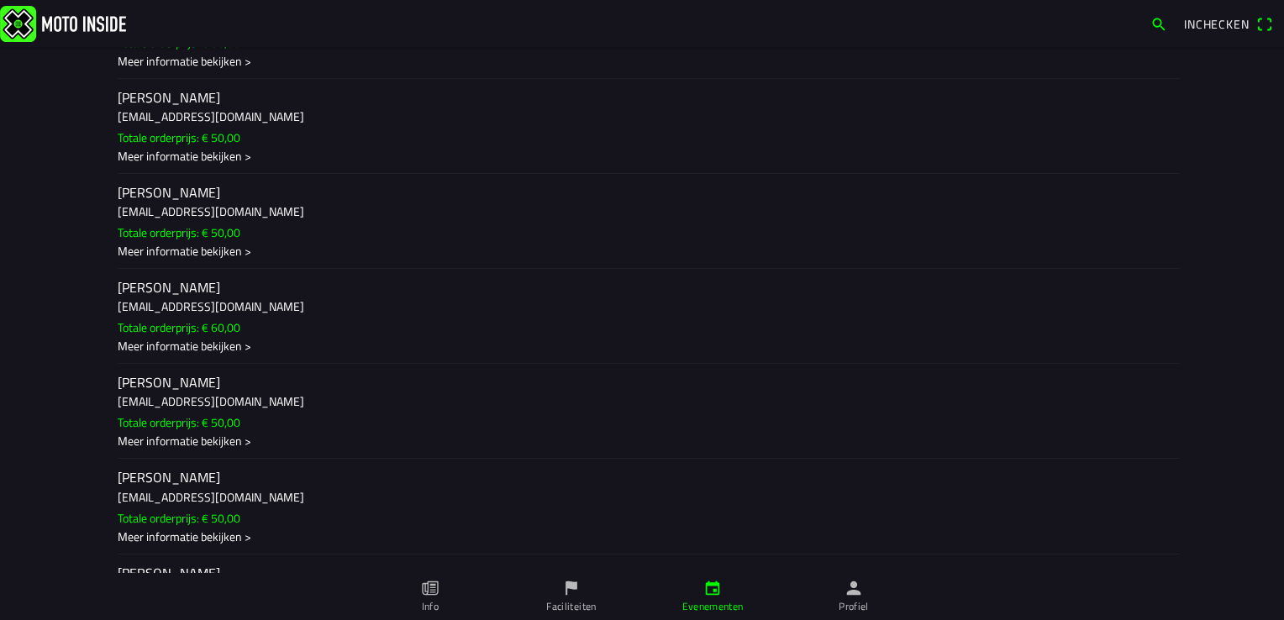
scroll to position [19090, 0]
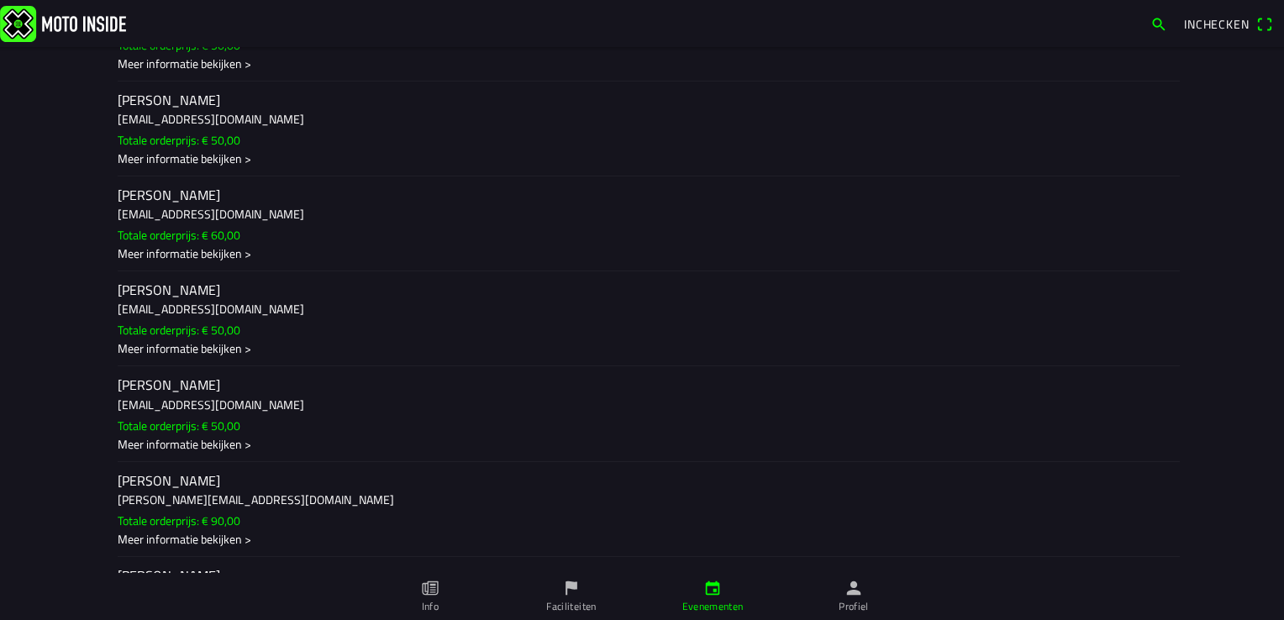
click at [225, 71] on div "Meer informatie bekijken >" at bounding box center [642, 63] width 1049 height 18
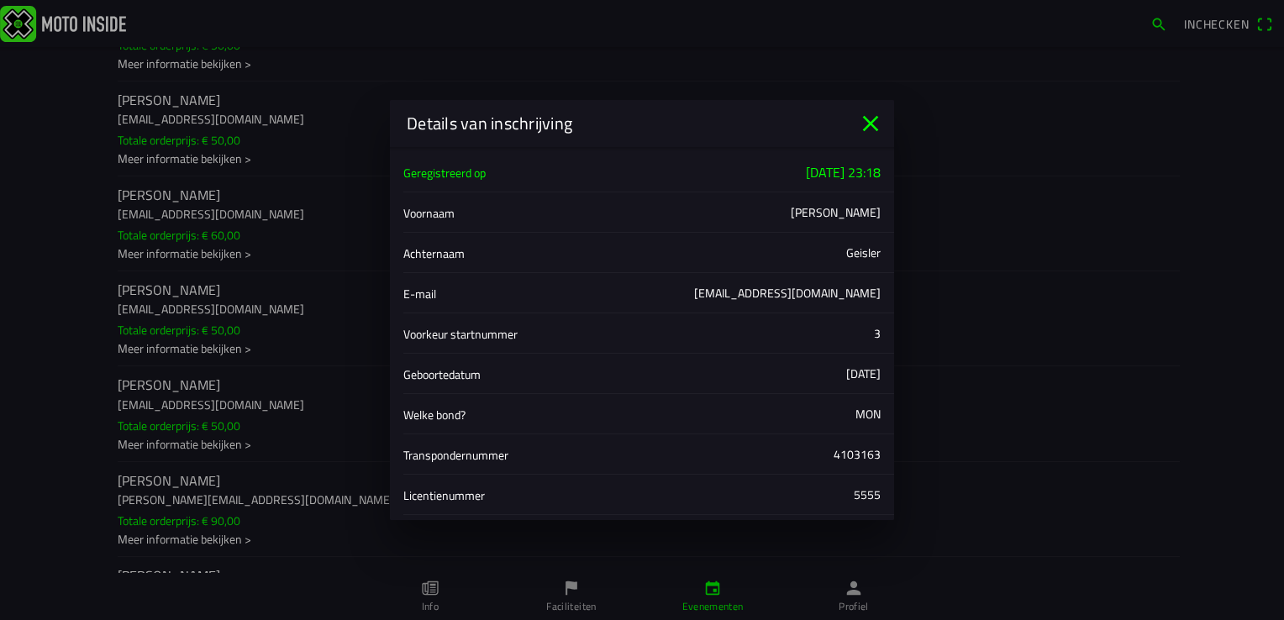
scroll to position [0, 0]
drag, startPoint x: 867, startPoint y: 294, endPoint x: 832, endPoint y: 289, distance: 34.8
click at [832, 289] on div "[EMAIL_ADDRESS][DOMAIN_NAME]" at bounding box center [787, 295] width 187 height 18
copy div "[DOMAIN_NAME]"
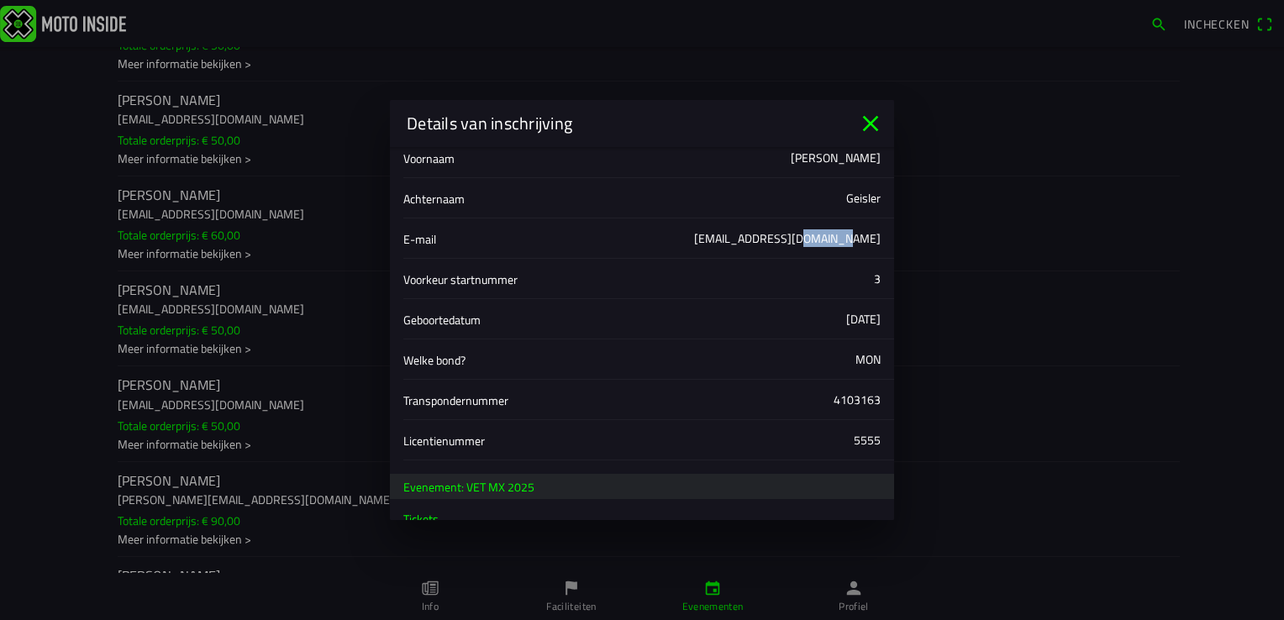
scroll to position [119, 0]
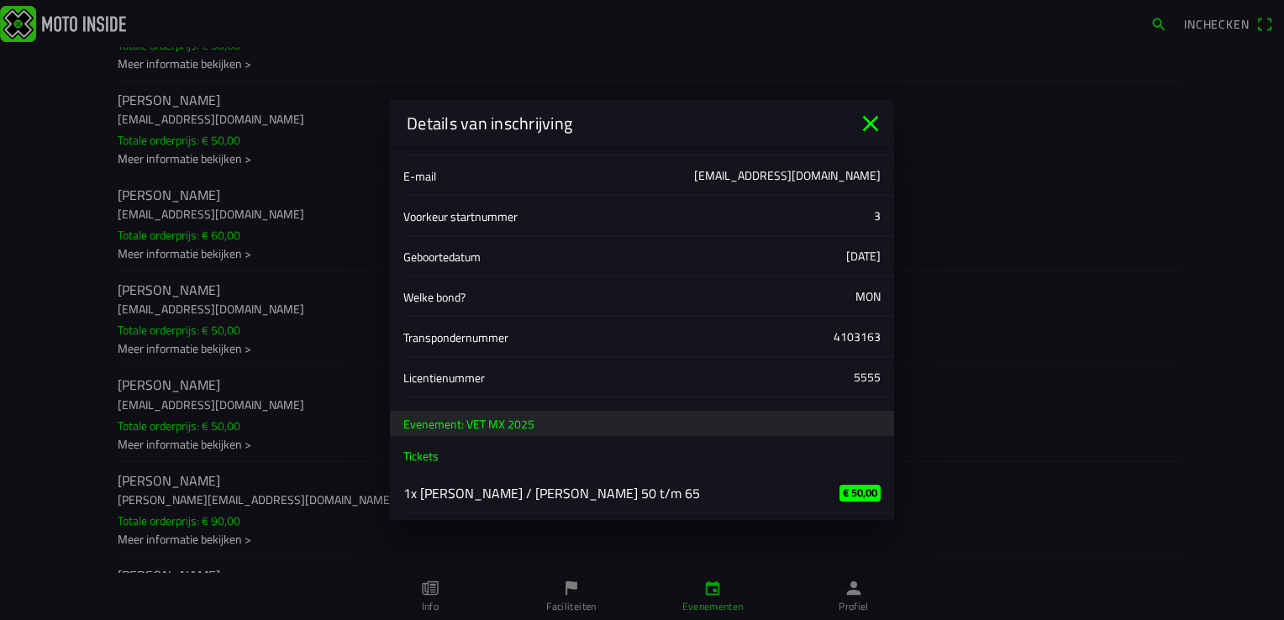
click at [864, 124] on icon "close" at bounding box center [870, 123] width 27 height 27
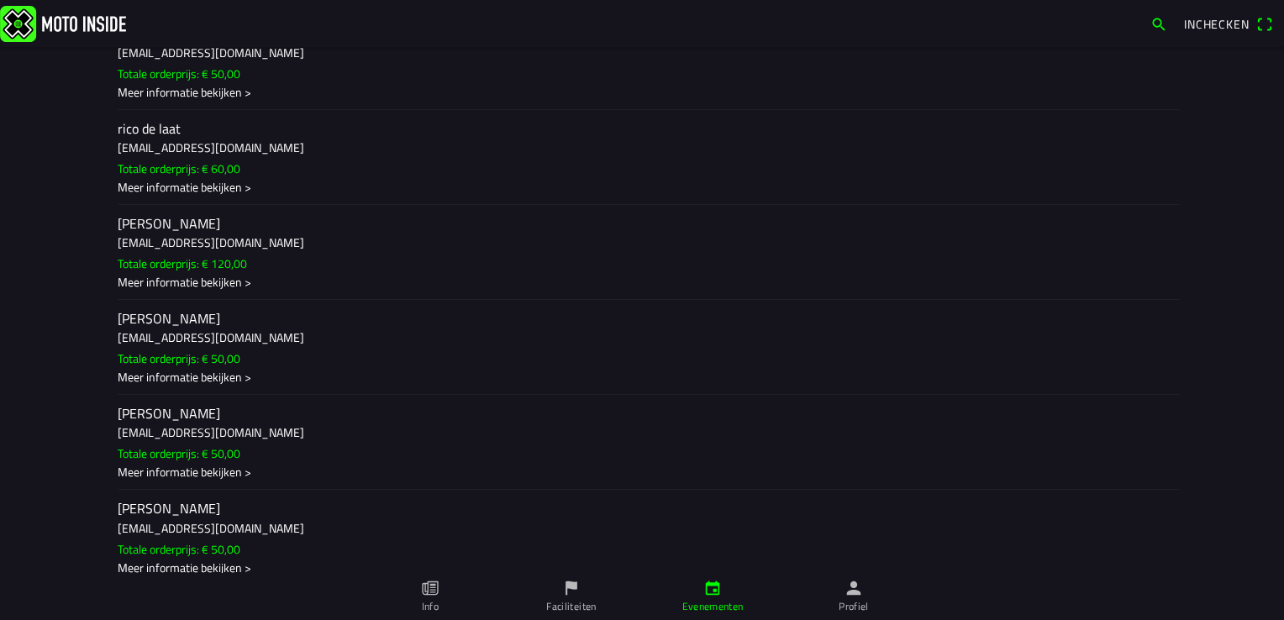
scroll to position [20519, 0]
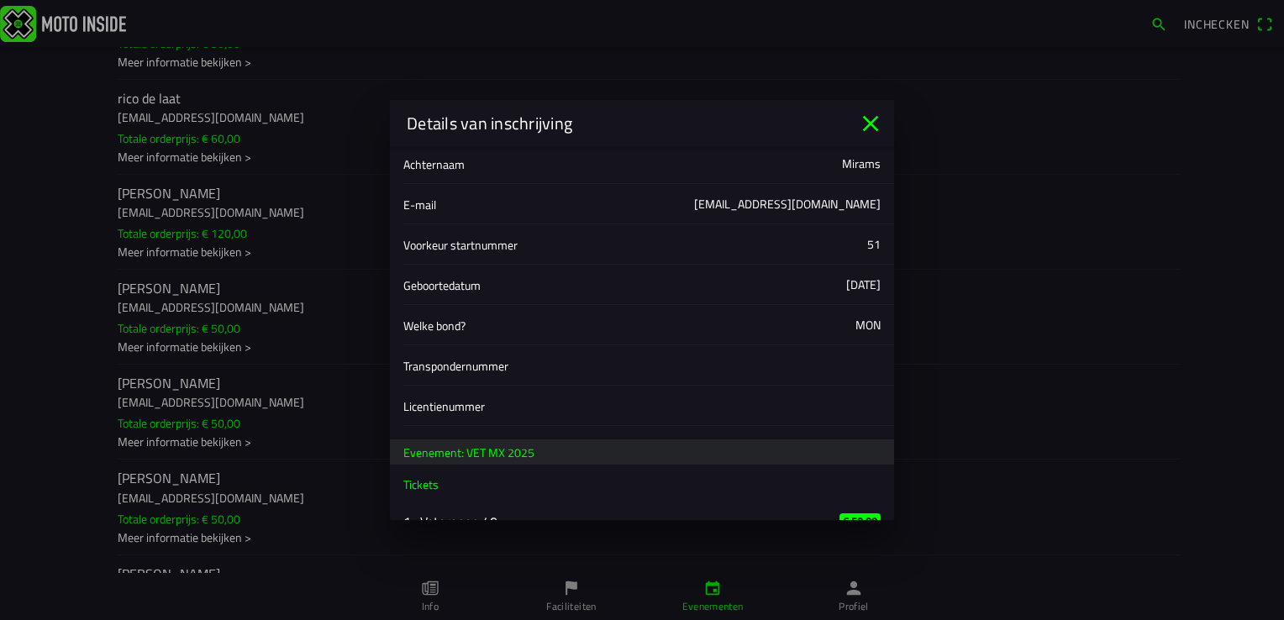
scroll to position [0, 0]
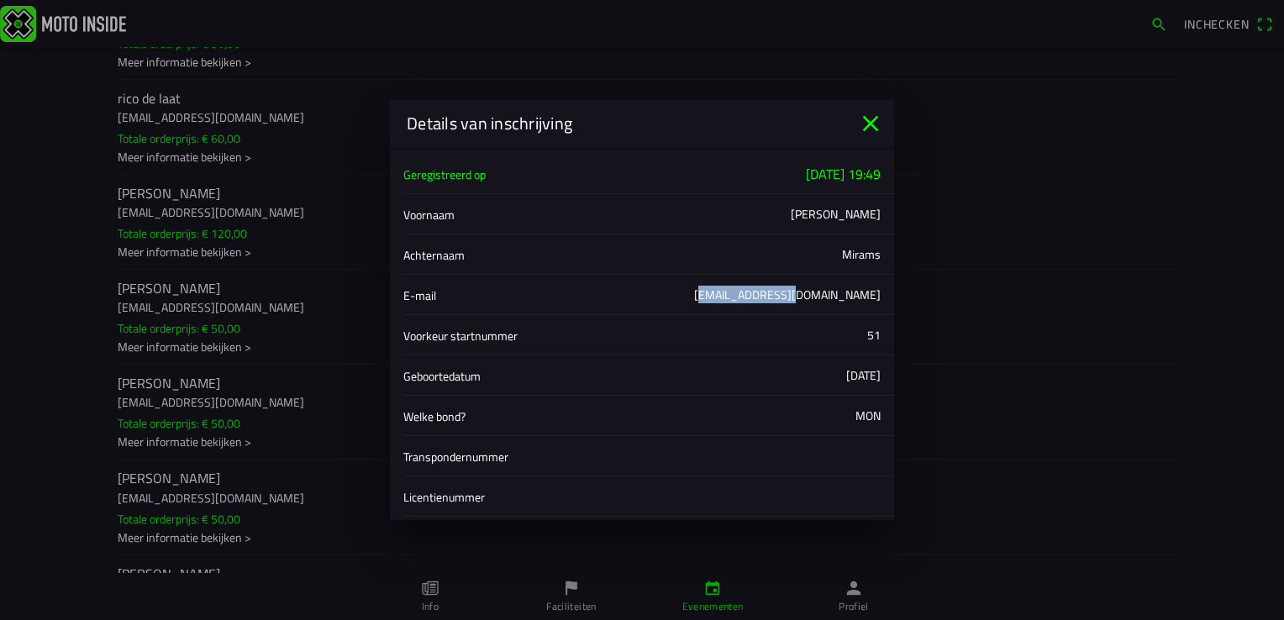
drag, startPoint x: 722, startPoint y: 295, endPoint x: 804, endPoint y: 299, distance: 82.5
click at [804, 299] on div "[EMAIL_ADDRESS][DOMAIN_NAME]" at bounding box center [787, 295] width 187 height 18
copy div "matt.sportsmode"
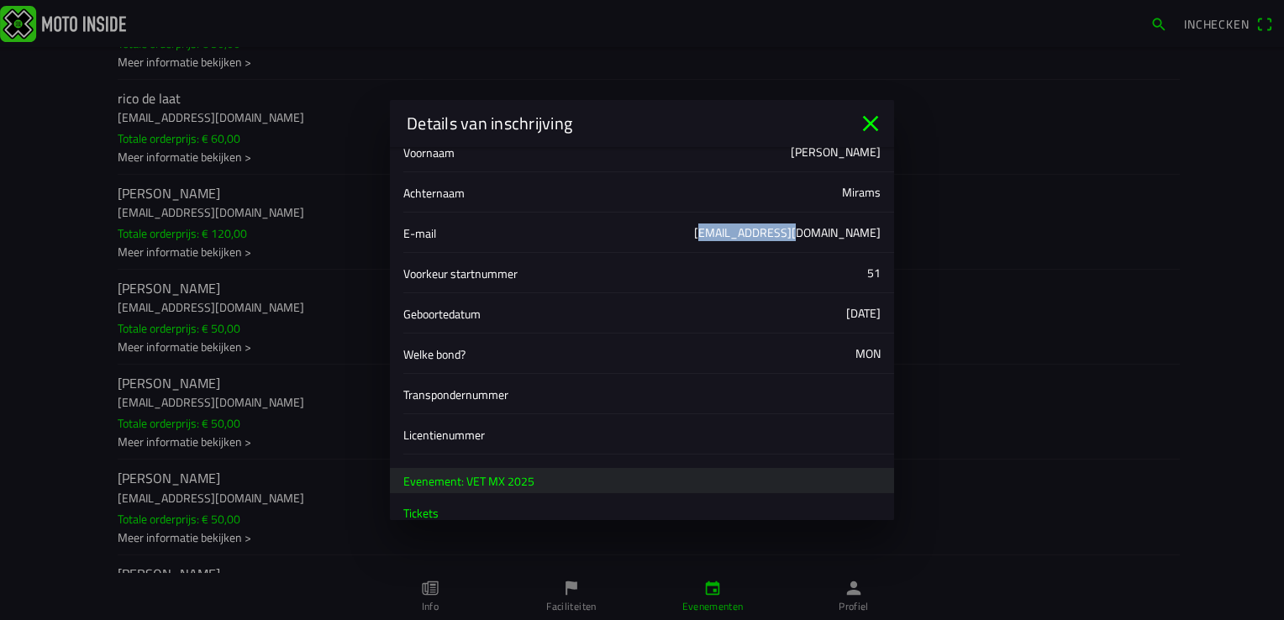
scroll to position [197, 0]
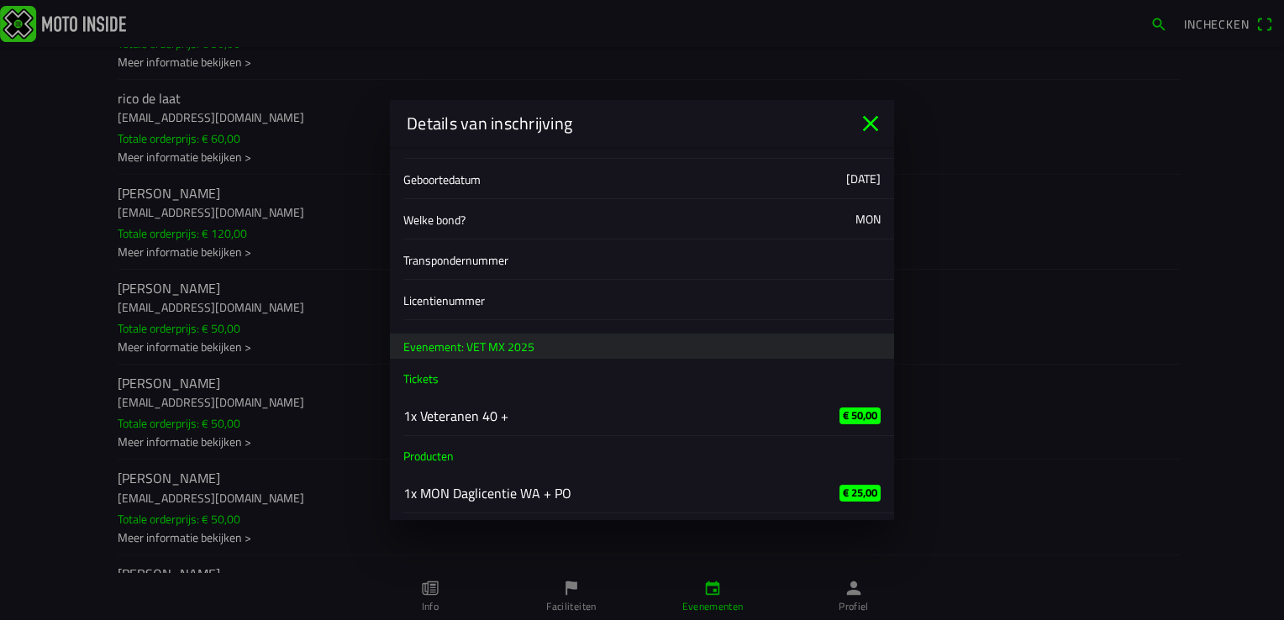
drag, startPoint x: 867, startPoint y: 122, endPoint x: 830, endPoint y: 137, distance: 40.0
click at [868, 122] on icon "close" at bounding box center [871, 124] width 16 height 16
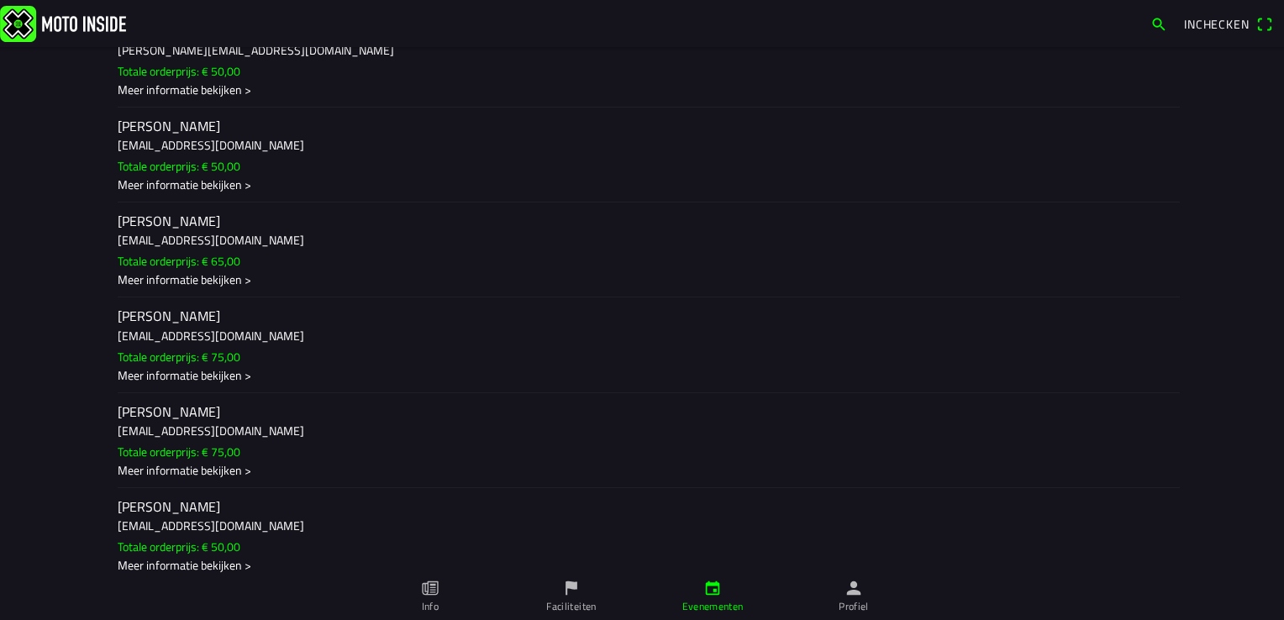
scroll to position [22200, 0]
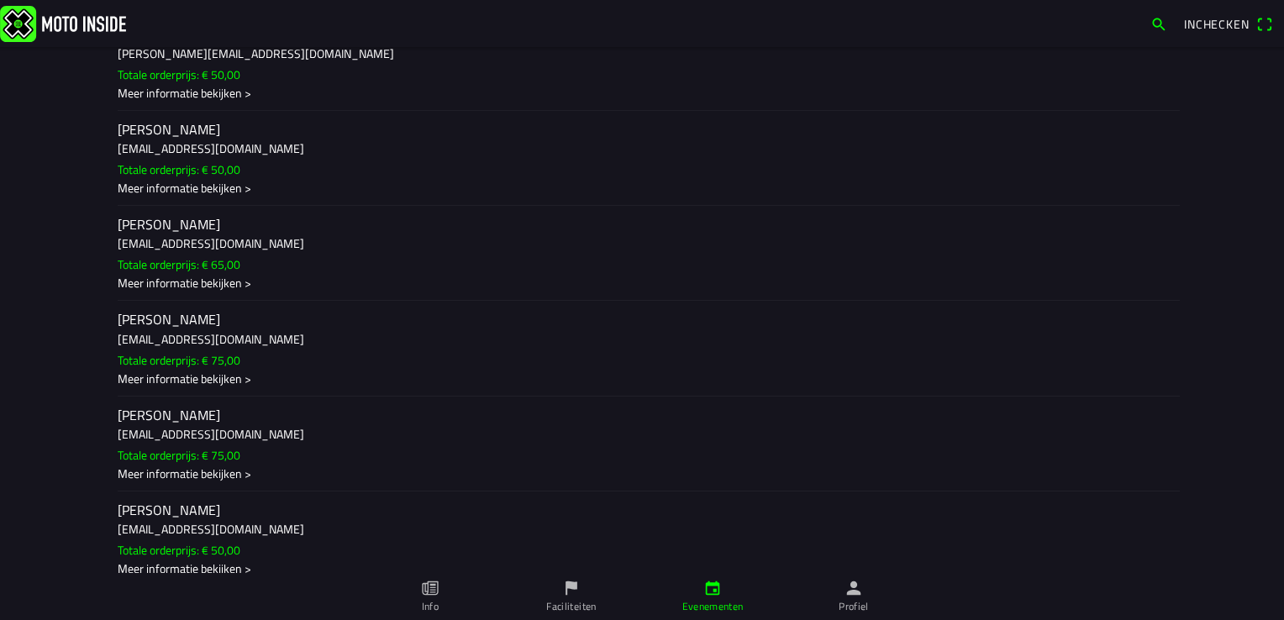
click at [235, 102] on div "Meer informatie bekijken >" at bounding box center [642, 93] width 1049 height 18
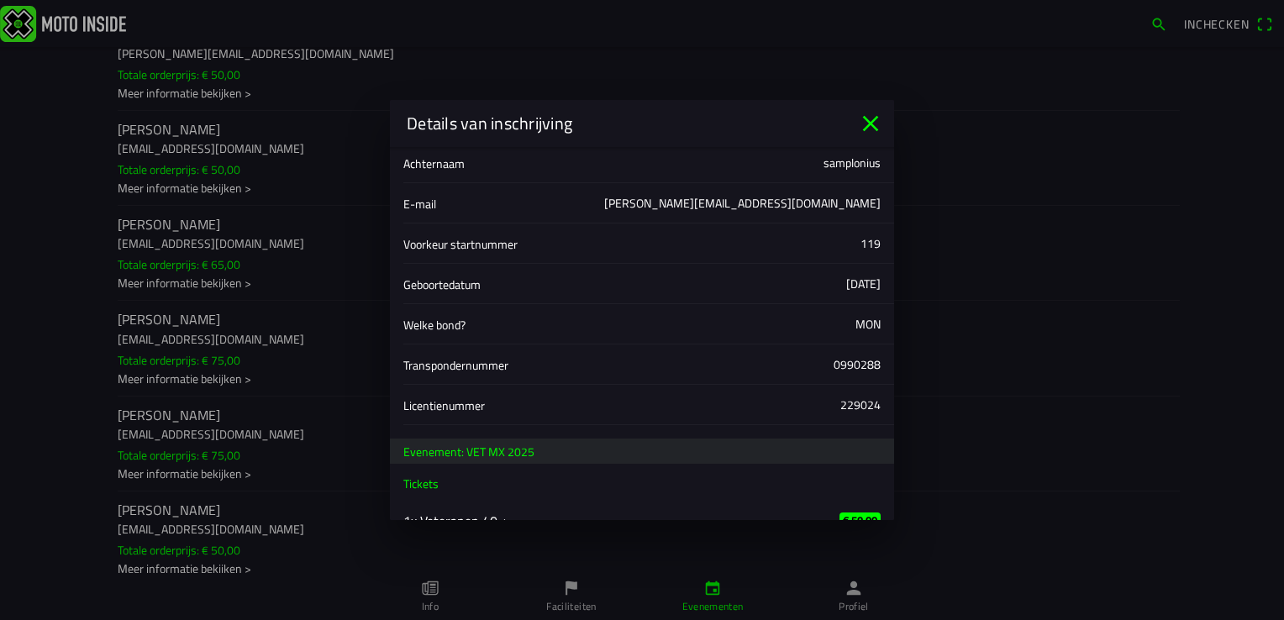
scroll to position [119, 0]
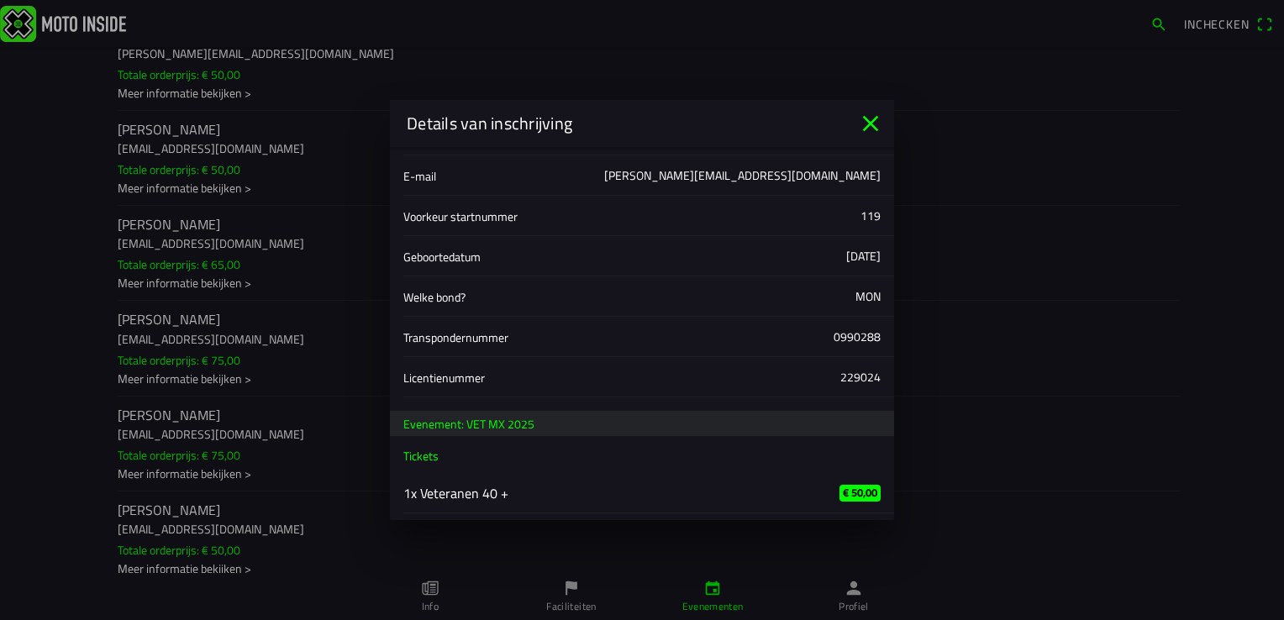
click at [870, 120] on icon "close" at bounding box center [870, 123] width 27 height 27
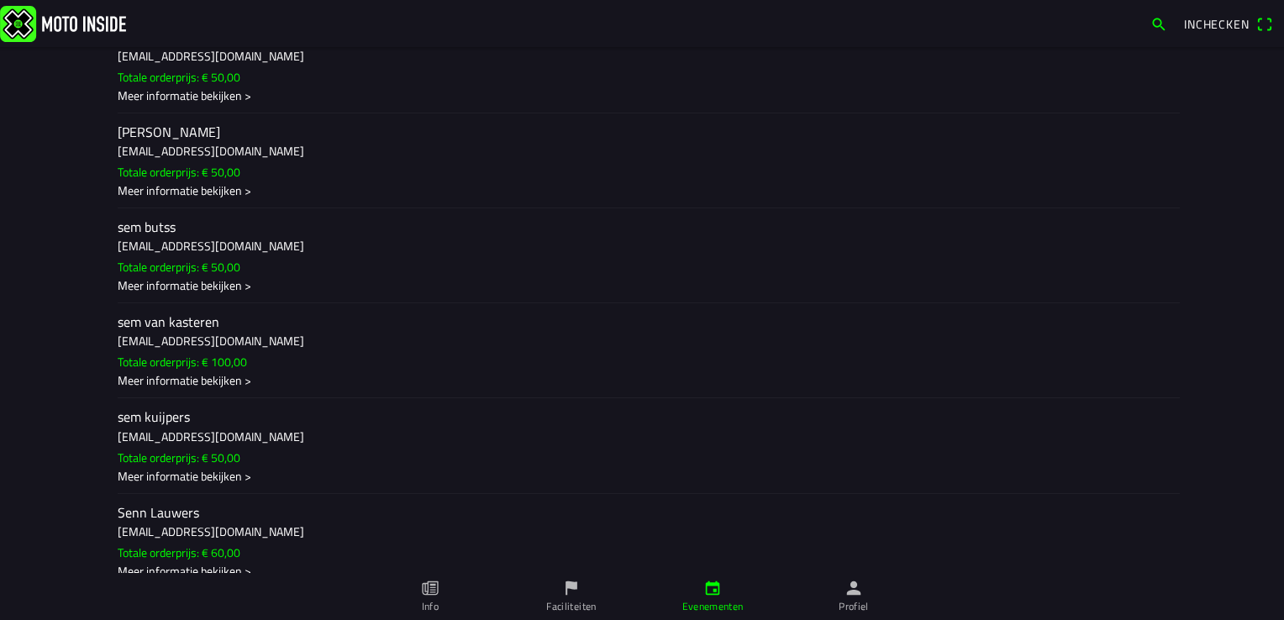
scroll to position [23629, 0]
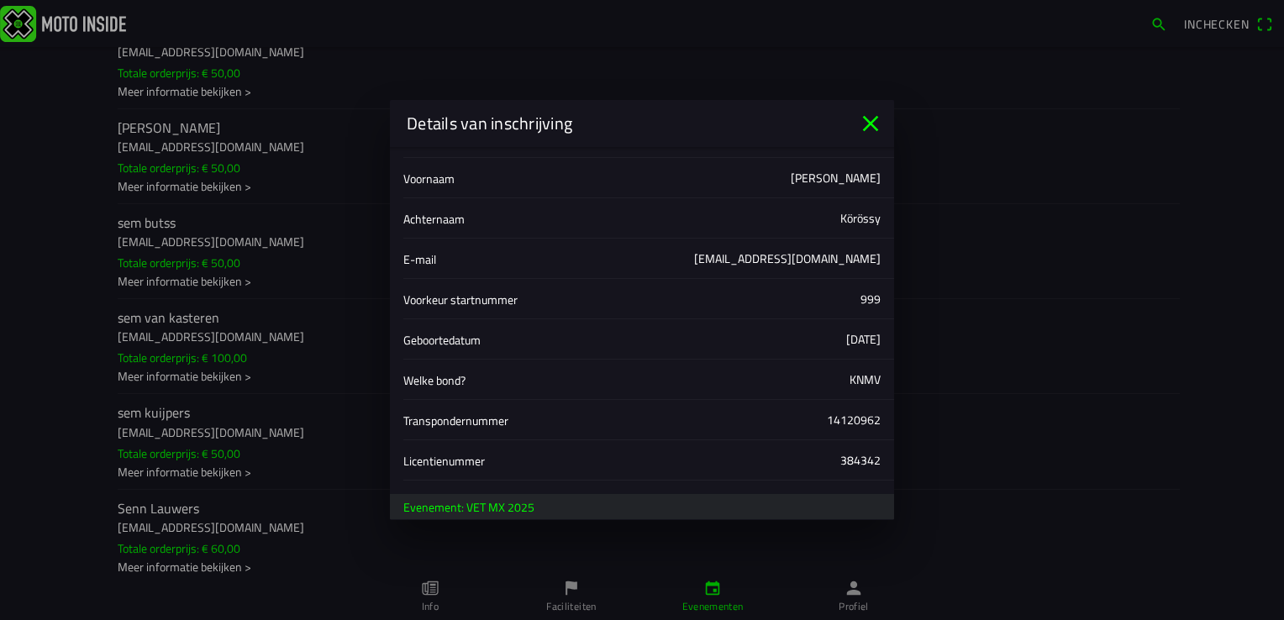
scroll to position [35, 0]
click at [864, 126] on icon "close" at bounding box center [870, 123] width 27 height 27
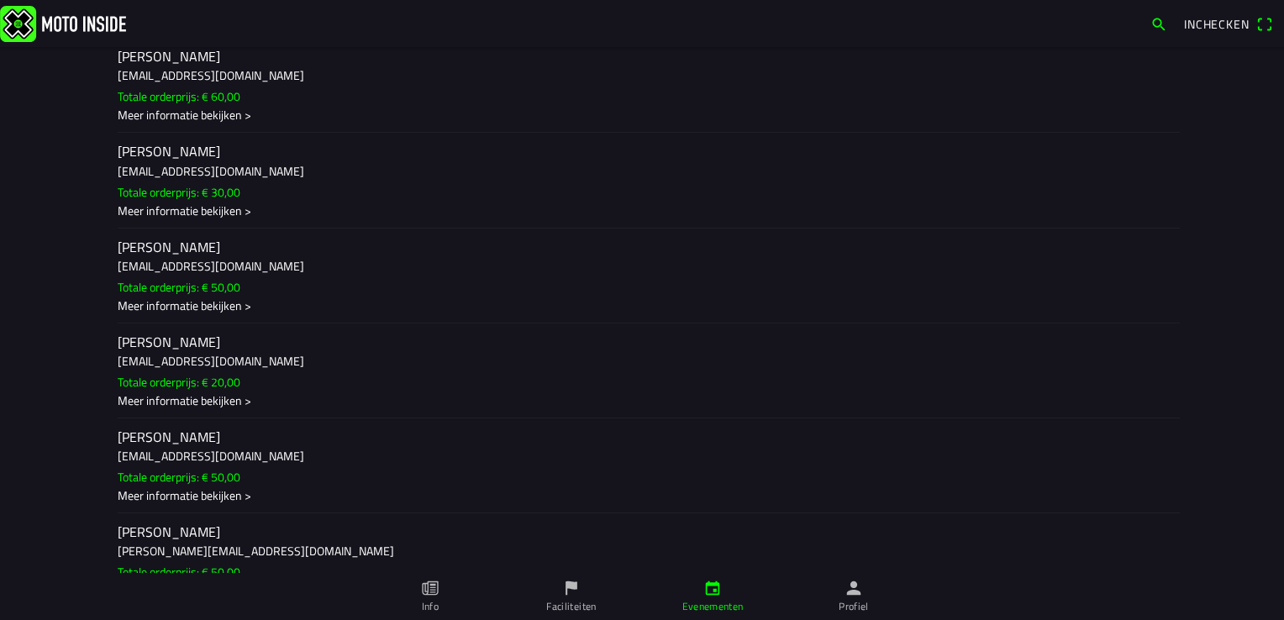
scroll to position [27075, 0]
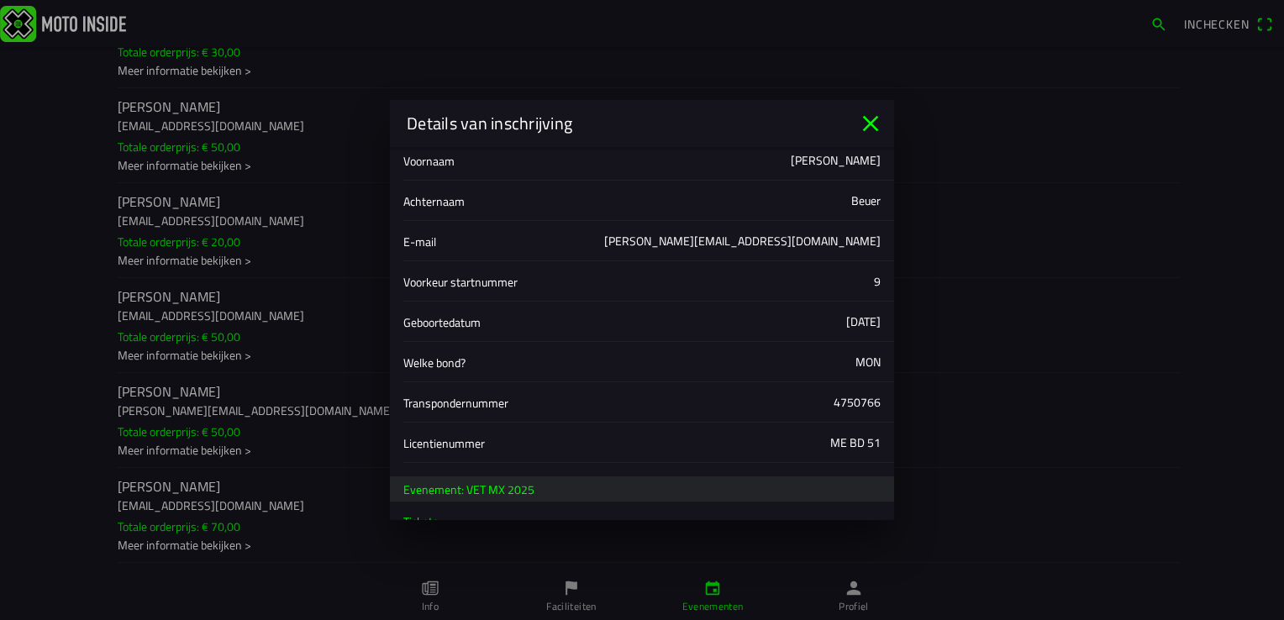
scroll to position [160, 0]
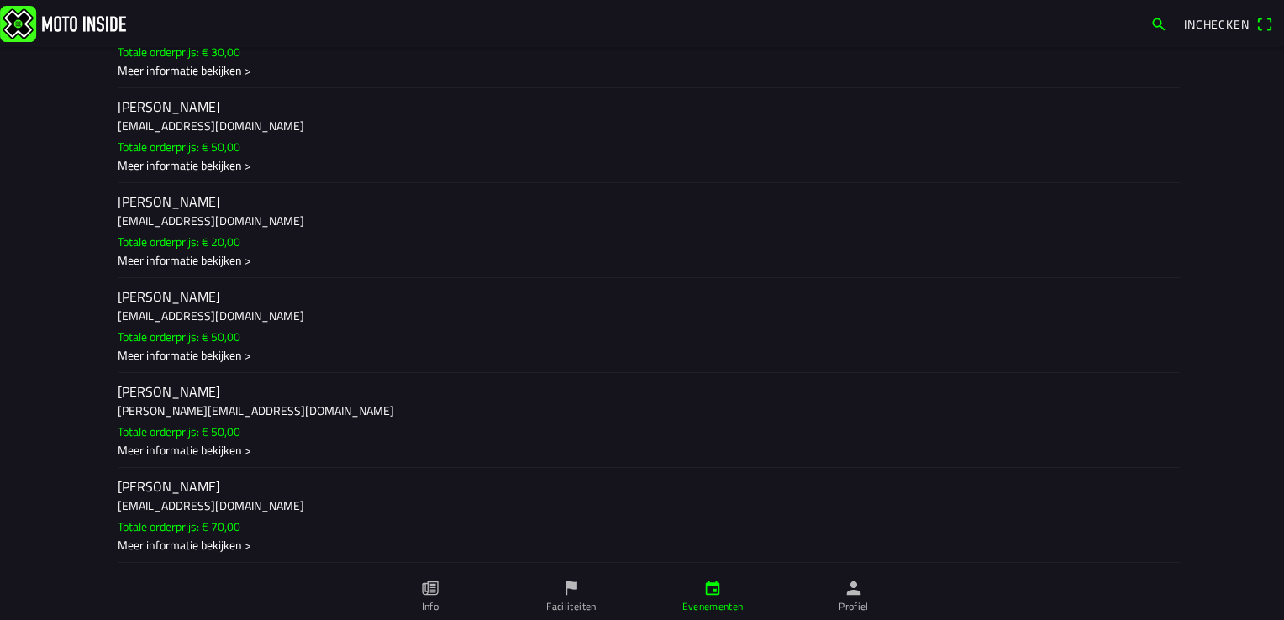
drag, startPoint x: 1078, startPoint y: 396, endPoint x: 1045, endPoint y: 351, distance: 55.3
click at [1078, 396] on ion-backdrop at bounding box center [642, 310] width 1284 height 620
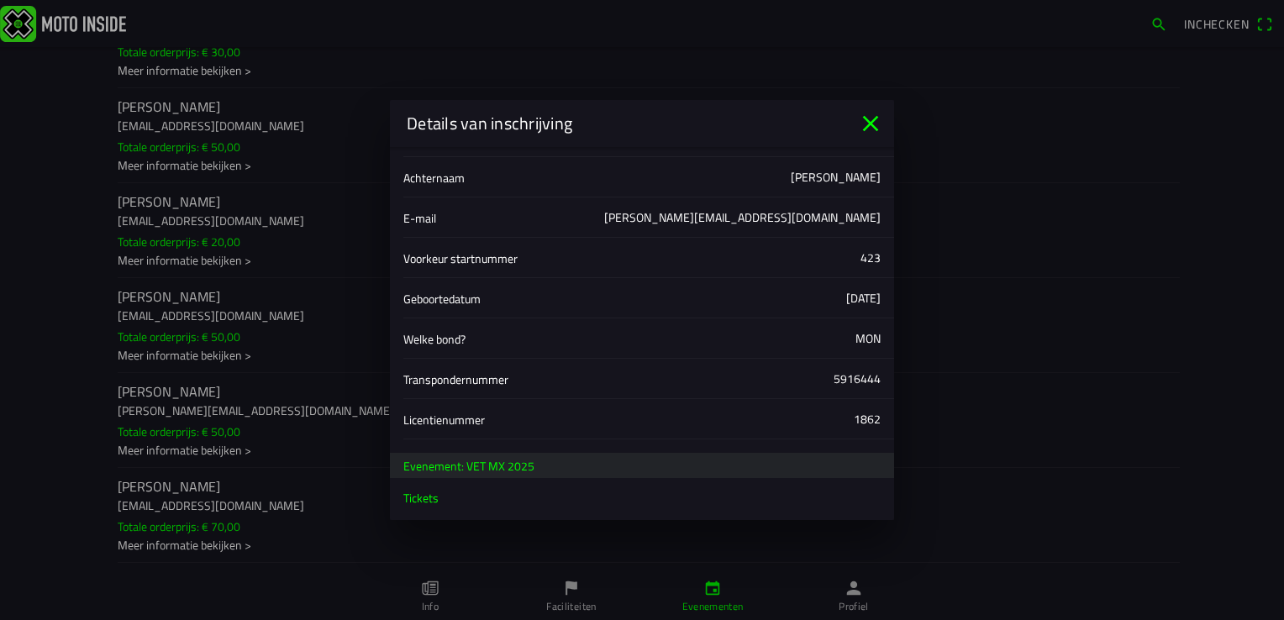
scroll to position [119, 0]
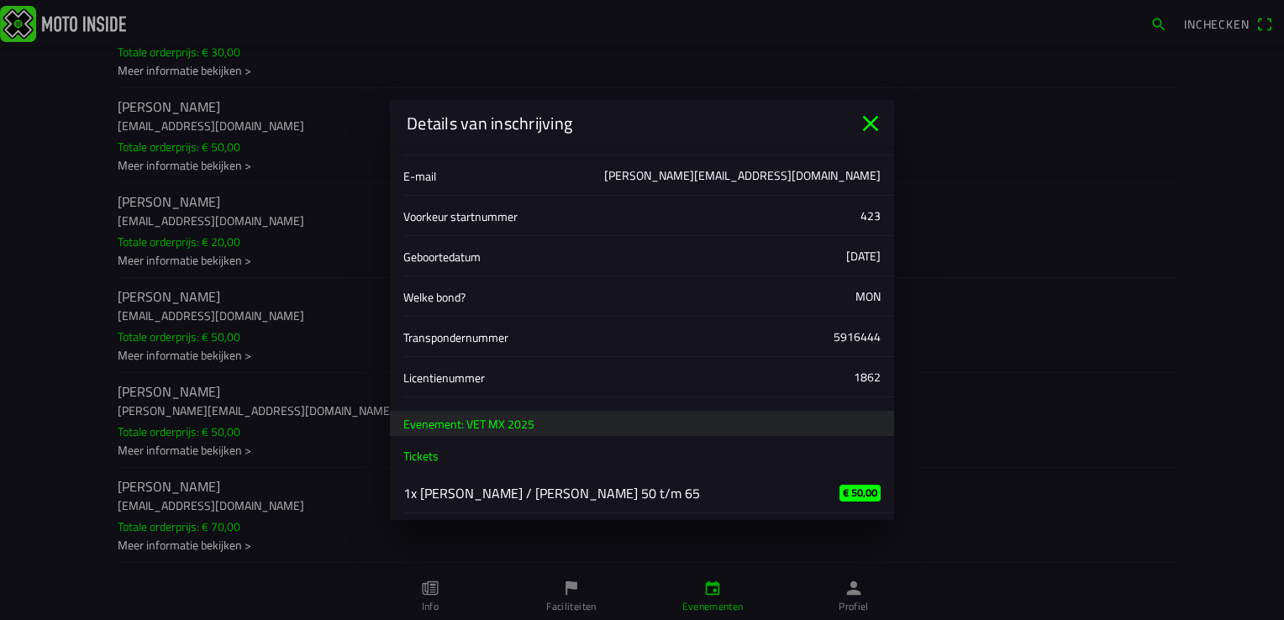
click at [878, 119] on icon "close" at bounding box center [870, 123] width 27 height 27
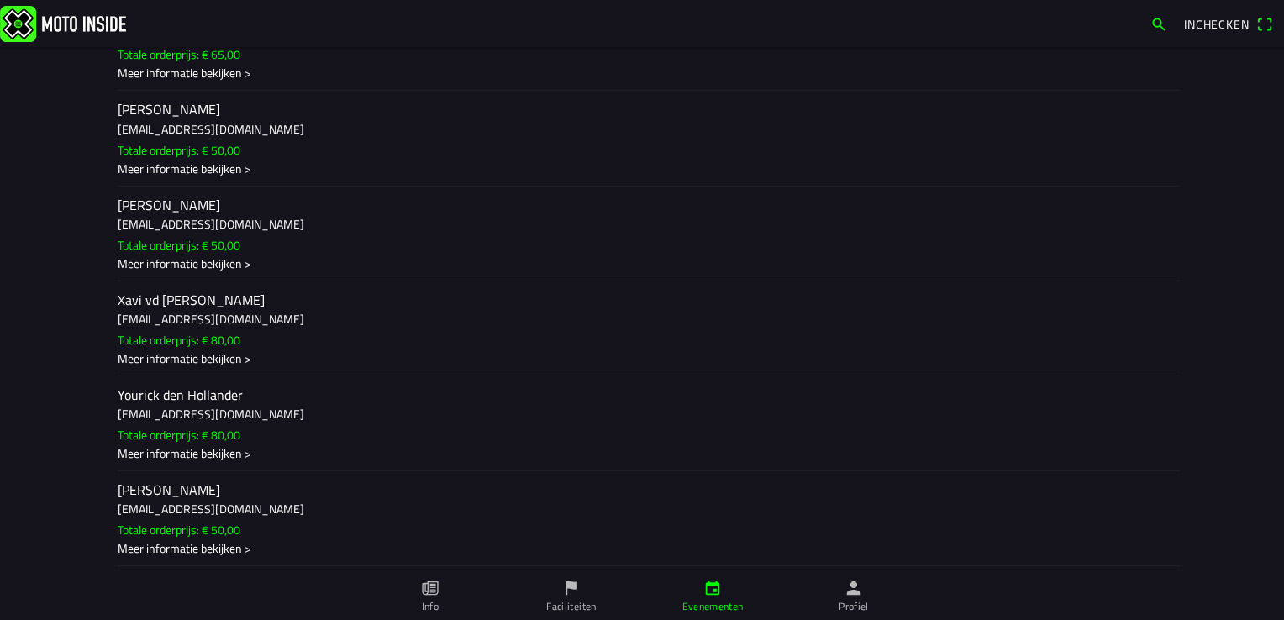
scroll to position [29262, 0]
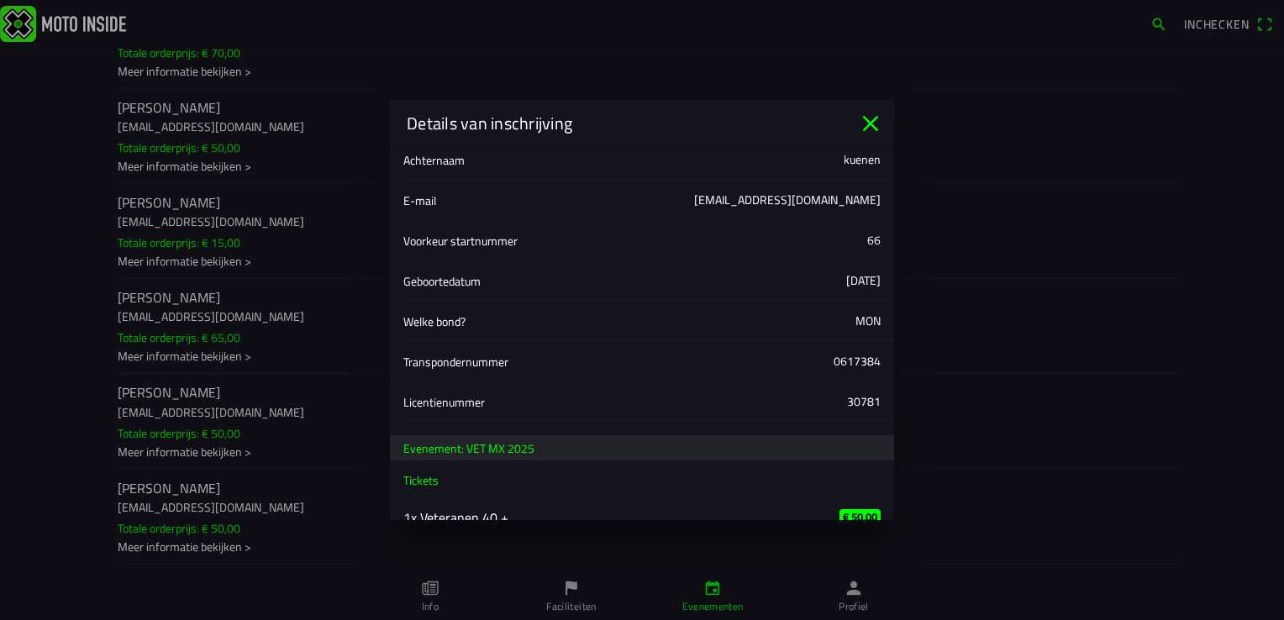
scroll to position [0, 0]
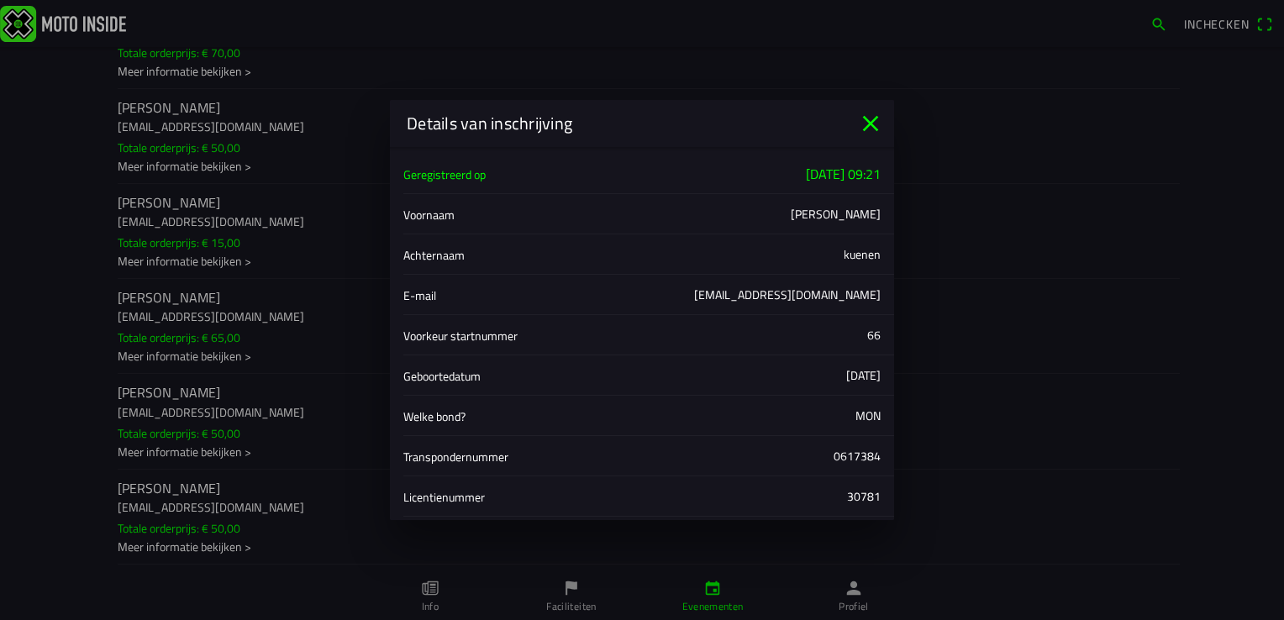
click at [876, 115] on icon "close" at bounding box center [870, 123] width 27 height 27
